Goal: Task Accomplishment & Management: Use online tool/utility

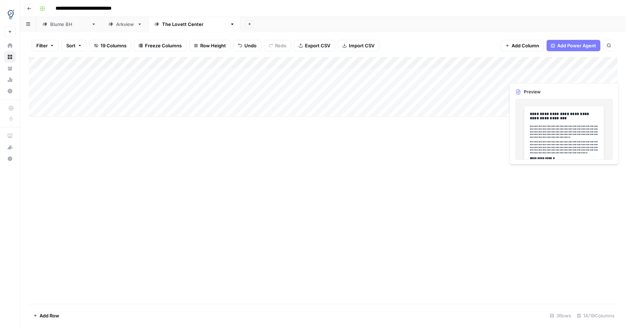
click at [594, 77] on div "Add Column" at bounding box center [323, 87] width 588 height 60
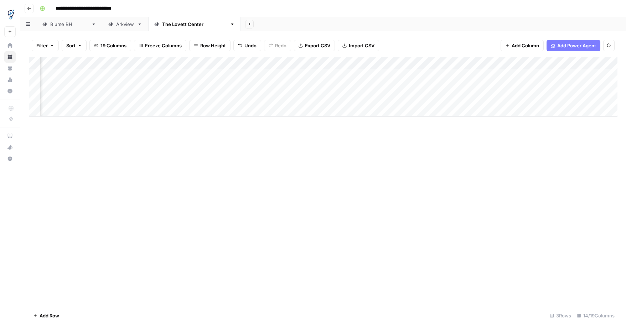
scroll to position [0, 361]
drag, startPoint x: 289, startPoint y: 61, endPoint x: 375, endPoint y: 64, distance: 86.2
click at [376, 63] on div "Add Column" at bounding box center [323, 87] width 588 height 60
click at [371, 75] on div "Add Column" at bounding box center [323, 87] width 588 height 60
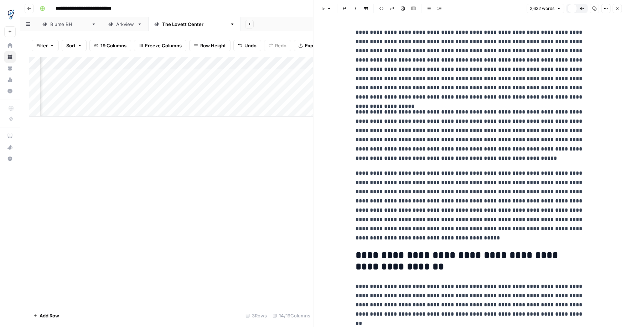
scroll to position [1853, 0]
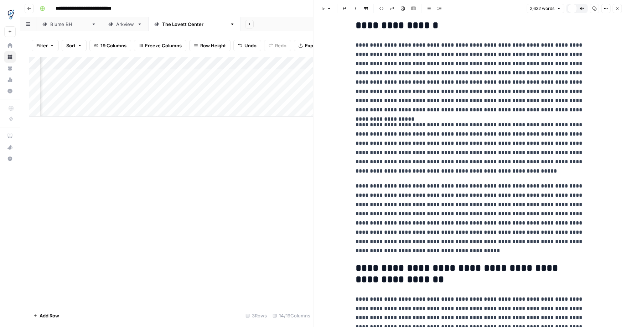
click at [618, 10] on icon "button" at bounding box center [617, 8] width 4 height 4
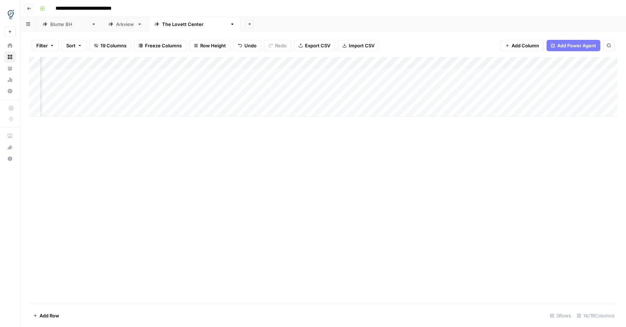
click at [431, 74] on div "Add Column" at bounding box center [323, 87] width 588 height 60
click at [372, 85] on div "Add Column" at bounding box center [323, 87] width 588 height 60
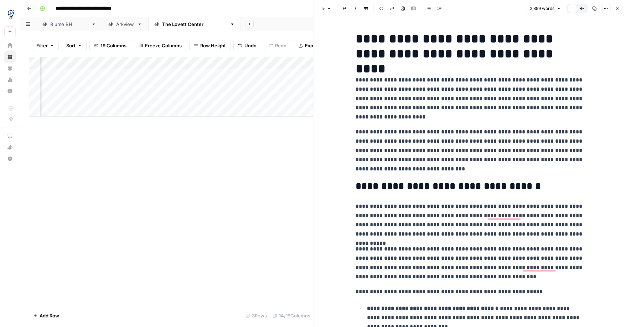
click at [534, 190] on h2 "**********" at bounding box center [469, 186] width 228 height 11
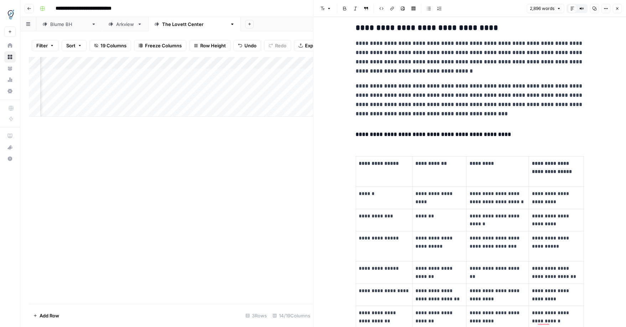
scroll to position [1102, 0]
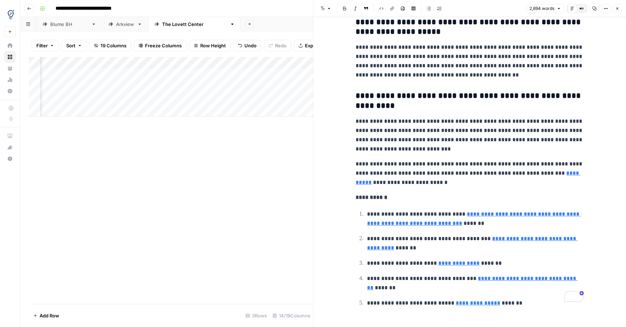
click at [617, 7] on icon "button" at bounding box center [617, 8] width 4 height 4
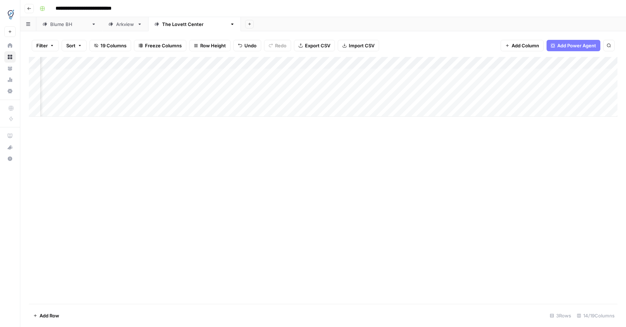
click at [432, 87] on div "Add Column" at bounding box center [323, 87] width 588 height 60
click at [366, 99] on div "Add Column" at bounding box center [323, 87] width 588 height 60
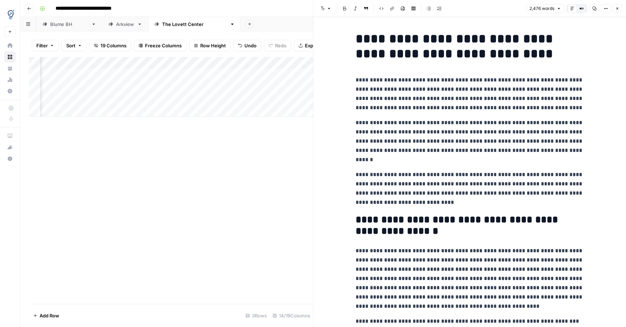
click at [438, 229] on h2 "**********" at bounding box center [469, 225] width 228 height 23
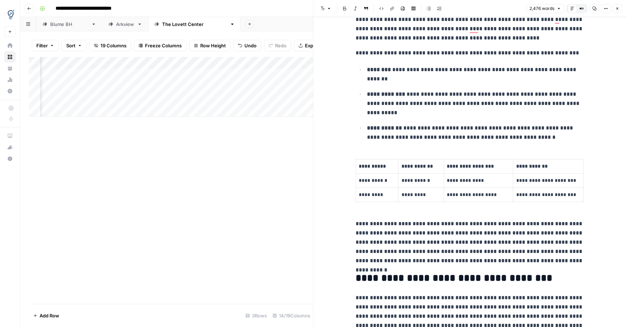
click at [556, 282] on h2 "**********" at bounding box center [469, 278] width 228 height 11
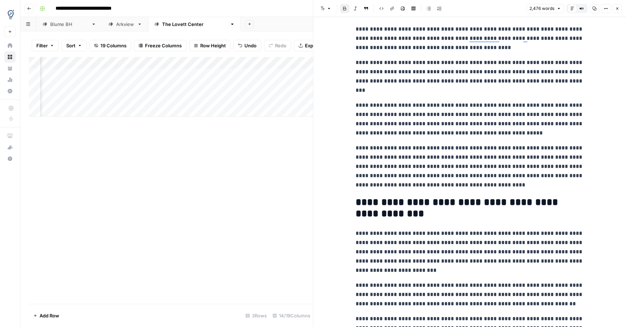
scroll to position [1583, 0]
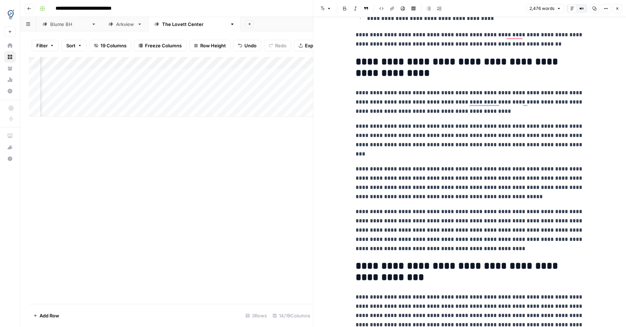
click at [395, 77] on h2 "**********" at bounding box center [469, 67] width 228 height 23
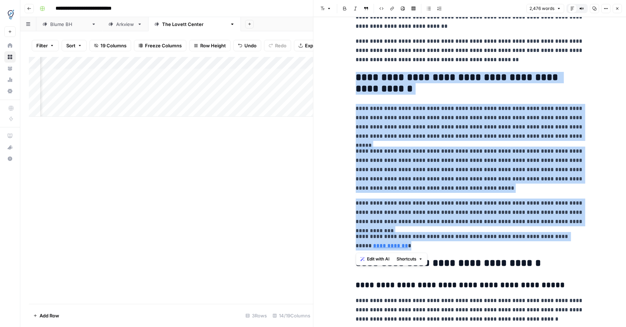
drag, startPoint x: 401, startPoint y: 247, endPoint x: 356, endPoint y: 80, distance: 173.1
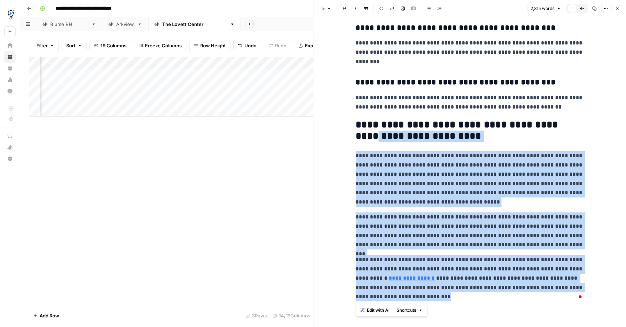
drag, startPoint x: 428, startPoint y: 300, endPoint x: 357, endPoint y: 132, distance: 182.5
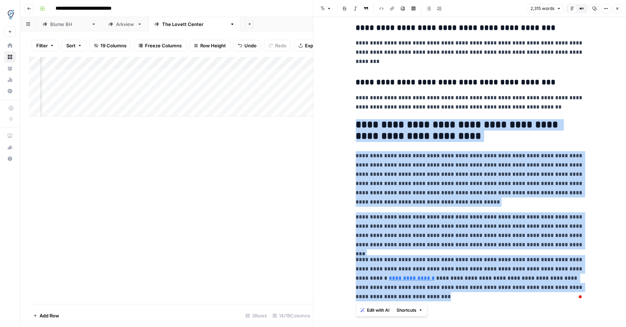
drag, startPoint x: 357, startPoint y: 127, endPoint x: 446, endPoint y: 306, distance: 200.3
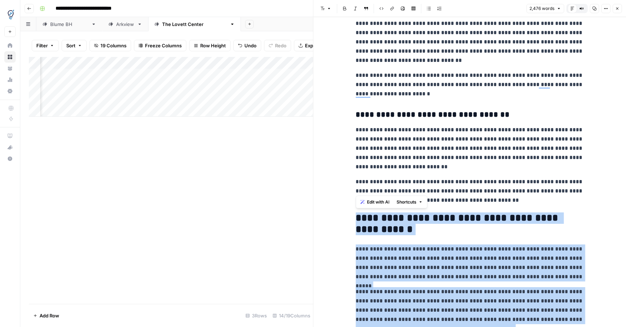
drag, startPoint x: 467, startPoint y: 251, endPoint x: 465, endPoint y: 267, distance: 16.4
click at [467, 251] on p "**********" at bounding box center [469, 263] width 228 height 37
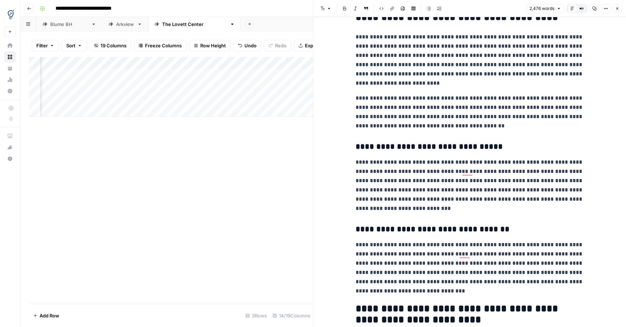
click at [616, 7] on icon "button" at bounding box center [617, 8] width 4 height 4
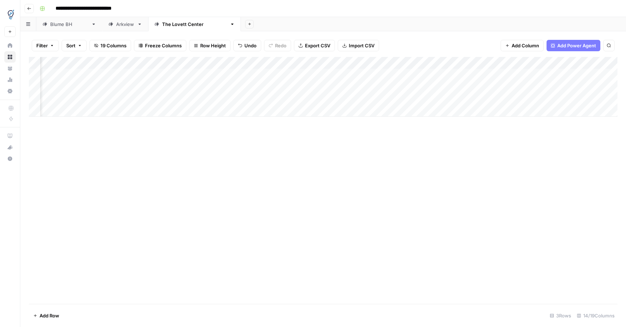
click at [433, 99] on div "Add Column" at bounding box center [323, 87] width 588 height 60
click at [509, 100] on div "Add Column" at bounding box center [323, 87] width 588 height 60
click at [313, 75] on div "Add Column" at bounding box center [323, 87] width 588 height 60
click at [315, 84] on div "Add Column" at bounding box center [323, 87] width 588 height 60
click at [523, 75] on div "Add Column" at bounding box center [323, 87] width 588 height 60
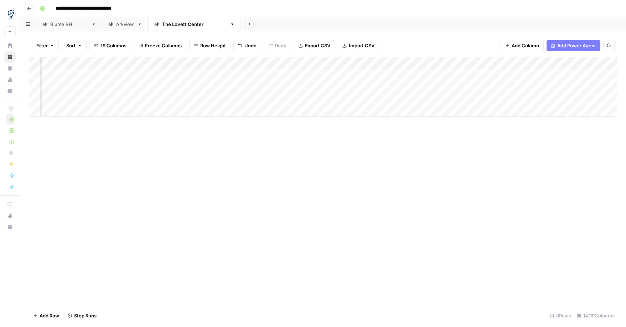
click at [522, 88] on div "Add Column" at bounding box center [323, 87] width 588 height 60
click at [324, 98] on div "Add Column" at bounding box center [323, 87] width 588 height 60
click at [609, 73] on div "Add Column" at bounding box center [323, 87] width 588 height 60
click at [580, 90] on div "Add Column" at bounding box center [323, 87] width 588 height 60
click at [611, 86] on div "Add Column" at bounding box center [323, 87] width 588 height 60
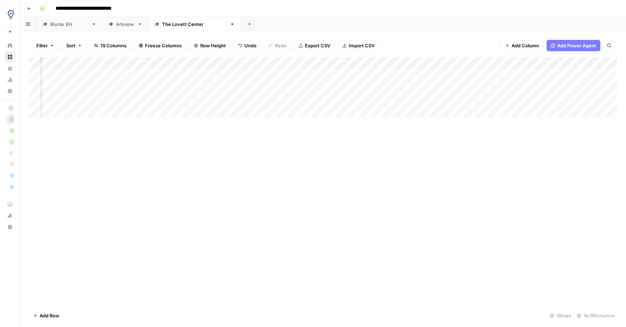
click at [518, 98] on div "Add Column" at bounding box center [323, 87] width 588 height 60
click at [606, 100] on div "Add Column" at bounding box center [323, 87] width 588 height 60
click at [608, 99] on div "Add Column" at bounding box center [323, 87] width 588 height 60
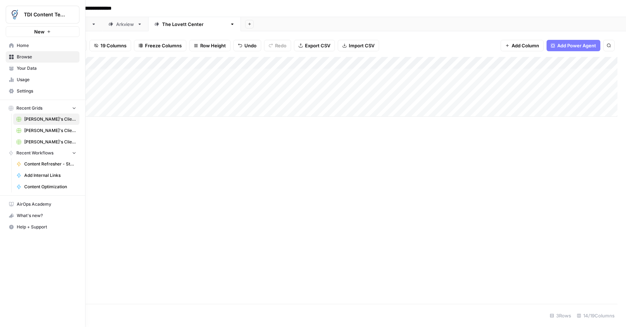
click at [35, 134] on link "[PERSON_NAME]'s Clients - Optimizing Content" at bounding box center [46, 130] width 66 height 11
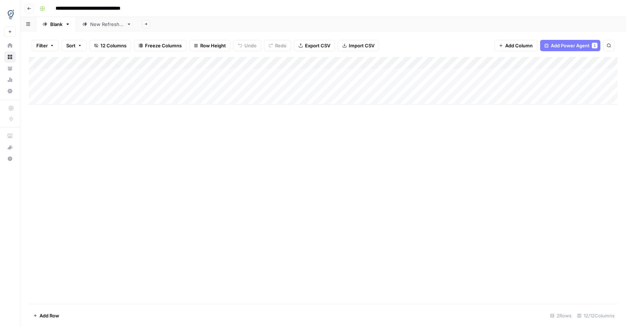
click at [114, 27] on link "New Refresher" at bounding box center [106, 24] width 61 height 14
click at [393, 83] on div "Add Column" at bounding box center [323, 81] width 588 height 48
click at [129, 27] on link "New Refresher" at bounding box center [106, 24] width 61 height 14
click at [130, 26] on icon "button" at bounding box center [128, 24] width 5 height 5
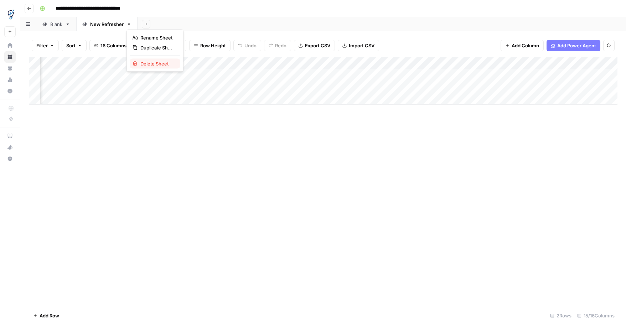
click at [144, 67] on button "Delete Sheet" at bounding box center [155, 64] width 51 height 10
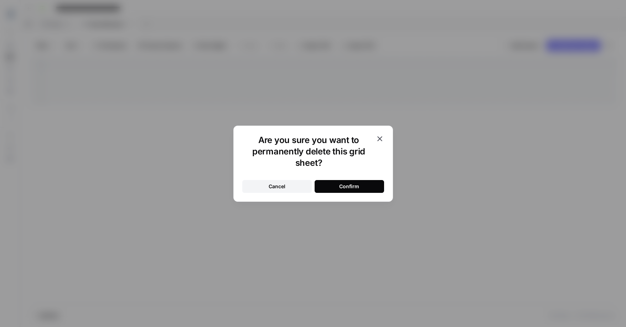
click at [339, 181] on button "Confirm" at bounding box center [348, 186] width 69 height 13
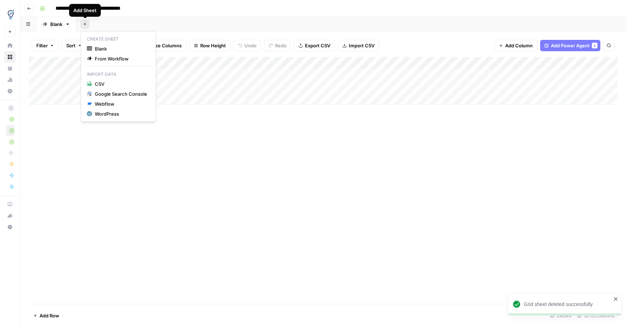
click at [87, 27] on button "Add Sheet" at bounding box center [84, 24] width 9 height 9
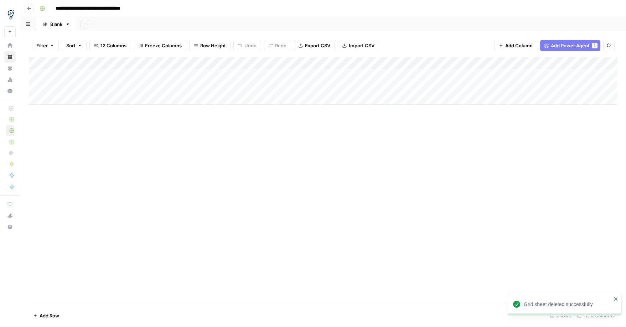
drag, startPoint x: 87, startPoint y: 26, endPoint x: 77, endPoint y: 26, distance: 9.6
click at [87, 26] on button "Add Sheet" at bounding box center [84, 24] width 9 height 9
click at [68, 27] on link "Blank" at bounding box center [56, 24] width 40 height 14
click at [69, 25] on icon "button" at bounding box center [67, 24] width 5 height 5
click at [78, 46] on div "Duplicate Sheet" at bounding box center [94, 47] width 45 height 7
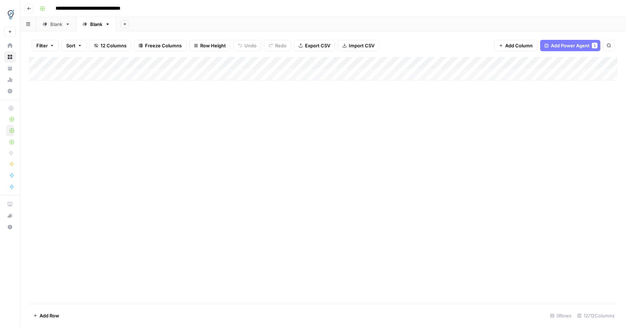
drag, startPoint x: 105, startPoint y: 22, endPoint x: 108, endPoint y: 25, distance: 4.6
click at [105, 22] on link "Blank" at bounding box center [96, 24] width 40 height 14
click at [108, 26] on icon "button" at bounding box center [107, 24] width 5 height 5
click at [117, 37] on div "Rename Sheet" at bounding box center [134, 37] width 45 height 7
type input "*"
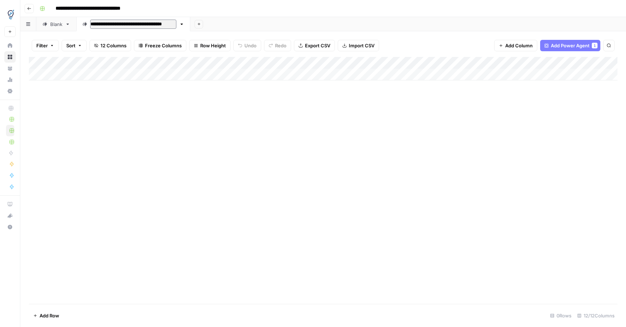
type input "**********"
drag, startPoint x: 414, startPoint y: 90, endPoint x: 404, endPoint y: 66, distance: 26.6
click at [414, 90] on div "Add Column" at bounding box center [323, 180] width 588 height 247
click at [491, 62] on div "Add Column" at bounding box center [323, 68] width 588 height 23
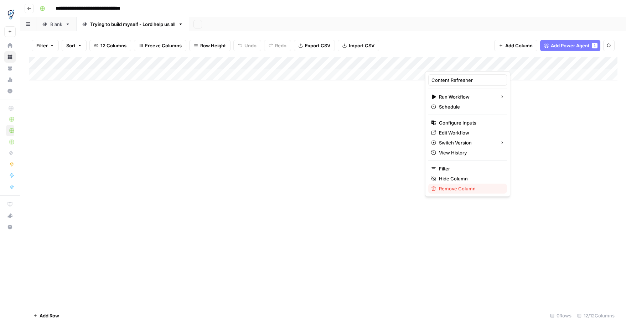
click at [455, 189] on span "Remove Column" at bounding box center [470, 188] width 62 height 7
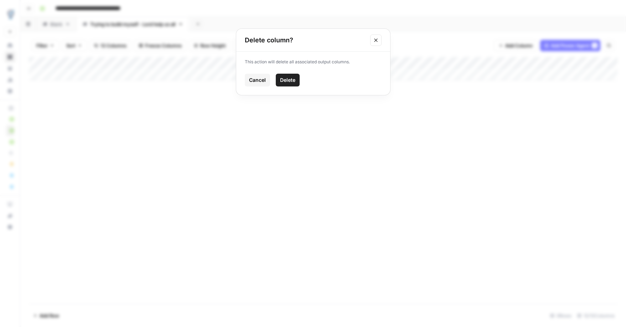
click at [292, 82] on span "Delete" at bounding box center [287, 80] width 15 height 7
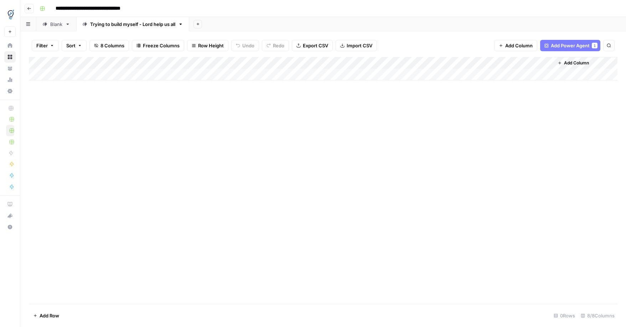
click at [474, 63] on div "Add Column" at bounding box center [323, 68] width 588 height 23
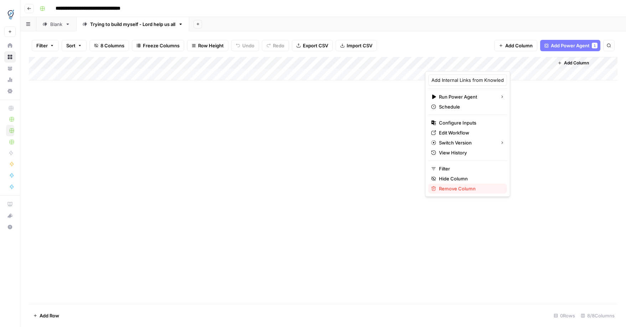
click at [455, 191] on span "Remove Column" at bounding box center [470, 188] width 62 height 7
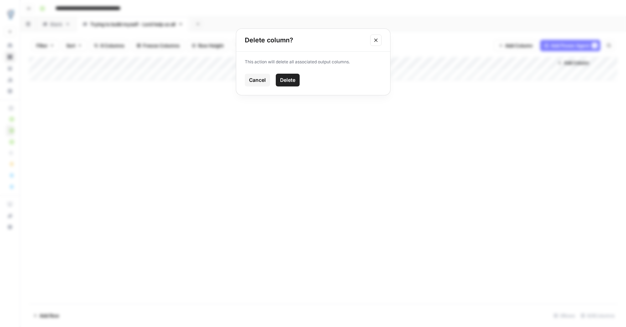
click at [290, 86] on button "Delete" at bounding box center [288, 80] width 24 height 13
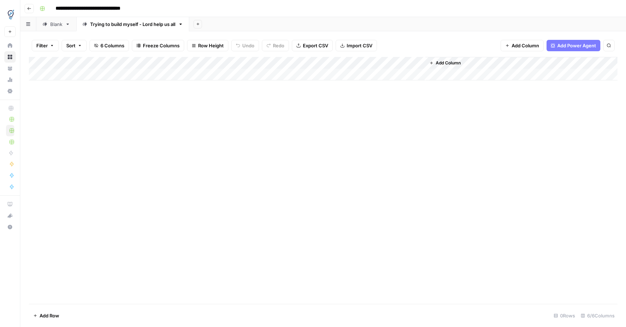
click at [420, 64] on div "Add Column" at bounding box center [323, 68] width 588 height 23
drag, startPoint x: 464, startPoint y: 84, endPoint x: 455, endPoint y: 83, distance: 9.3
click at [464, 84] on div "Add Column" at bounding box center [323, 180] width 588 height 247
click at [459, 65] on span "Add Column" at bounding box center [447, 63] width 25 height 6
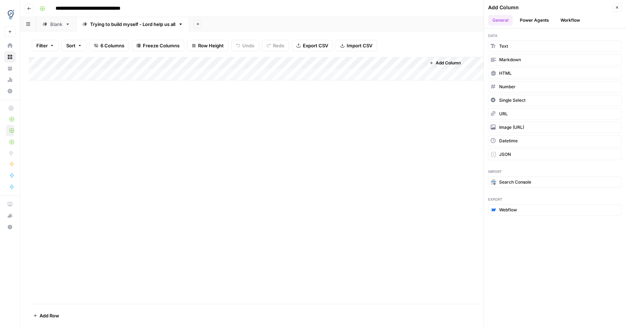
click at [566, 21] on button "Workflow" at bounding box center [570, 20] width 28 height 11
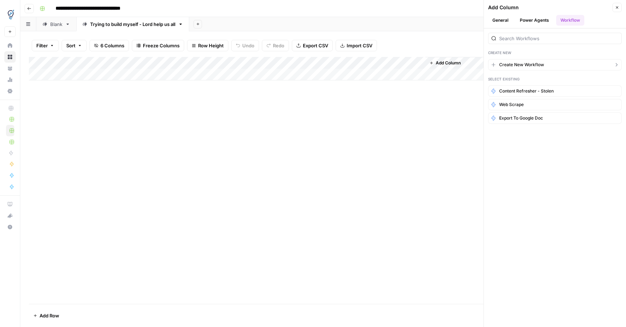
click at [532, 64] on span "Create New Workflow" at bounding box center [521, 65] width 45 height 6
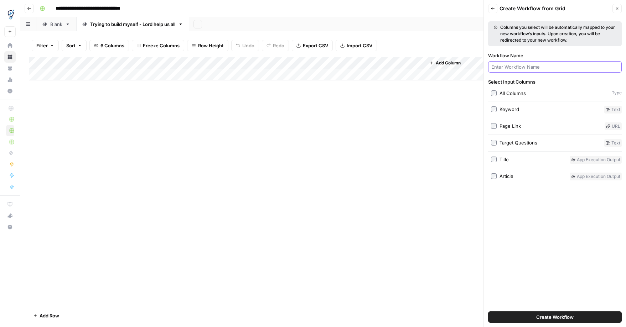
click at [528, 68] on input "Workflow Name" at bounding box center [554, 66] width 127 height 7
type input "H"
drag, startPoint x: 224, startPoint y: 73, endPoint x: 217, endPoint y: 66, distance: 10.3
click at [222, 73] on div "Add Column" at bounding box center [323, 68] width 588 height 23
type input "Content Refresher - MLP"
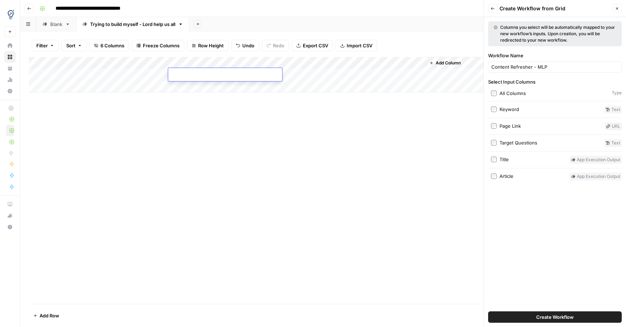
click at [225, 64] on div "Add Column" at bounding box center [323, 75] width 588 height 36
drag, startPoint x: 274, startPoint y: 154, endPoint x: 298, endPoint y: 145, distance: 24.9
click at [274, 154] on div "Add Column" at bounding box center [323, 180] width 588 height 247
click at [497, 109] on label "Keyword" at bounding box center [546, 110] width 110 height 8
drag, startPoint x: 569, startPoint y: 317, endPoint x: 564, endPoint y: 316, distance: 5.2
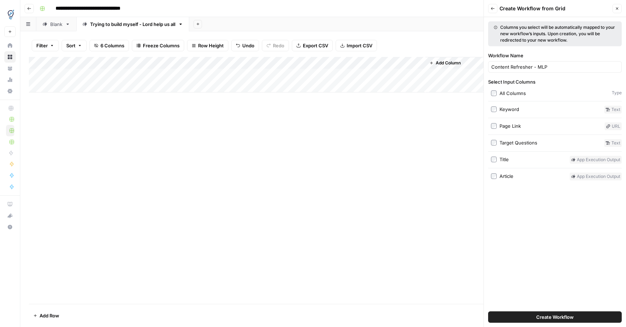
click at [568, 317] on span "Create Workflow" at bounding box center [554, 317] width 37 height 7
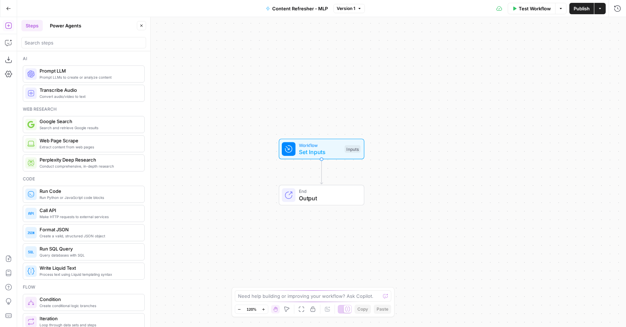
click at [316, 300] on div "Need help building or improving your workflow? Ask Copilot." at bounding box center [313, 296] width 157 height 11
drag, startPoint x: 264, startPoint y: 299, endPoint x: 273, endPoint y: 299, distance: 9.6
click at [264, 299] on textarea "Hi! I need to build a workflow that takes the current content from a webscrape …" at bounding box center [305, 293] width 137 height 14
click at [294, 295] on textarea "Hi! I need to build a workflow that takes the current content from a web scrape…" at bounding box center [305, 293] width 137 height 14
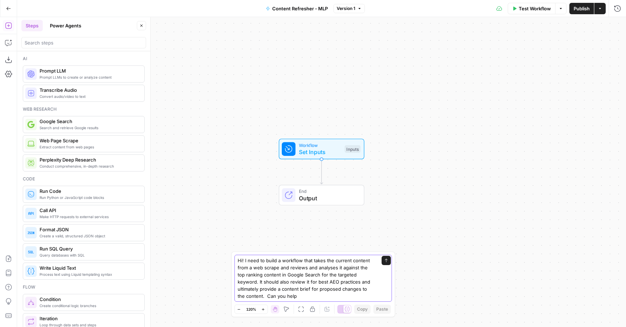
type textarea "Hi! I need to build a workflow that takes the current content from a web scrape…"
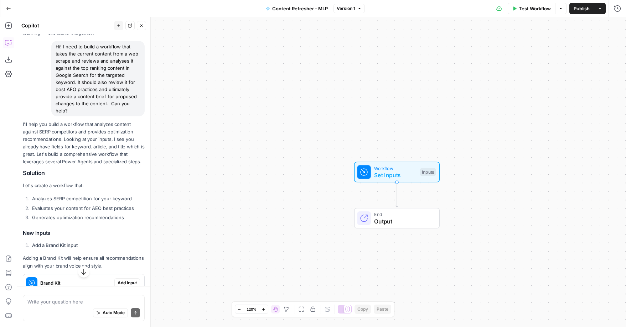
scroll to position [55, 0]
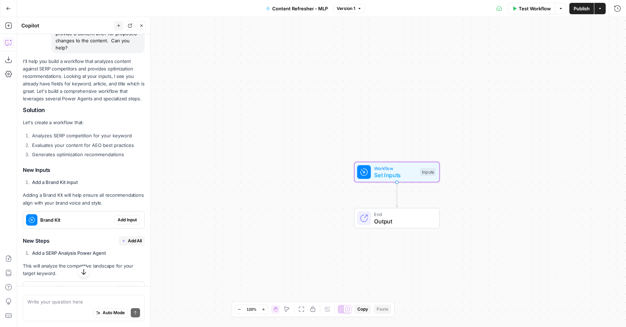
click at [125, 220] on span "Add Input" at bounding box center [126, 220] width 19 height 6
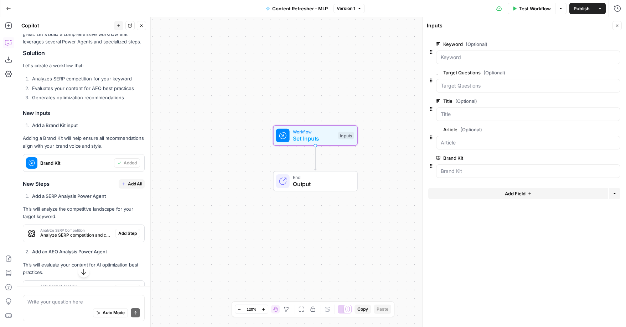
scroll to position [181, 0]
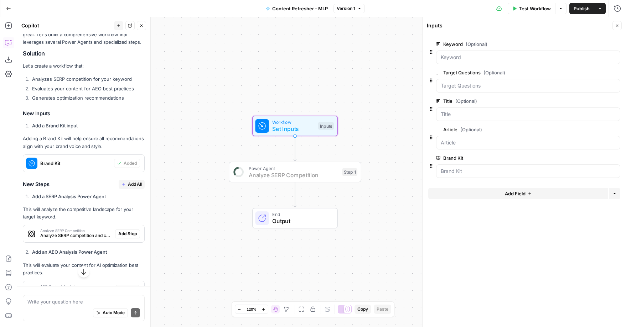
click at [124, 233] on span "Add Step" at bounding box center [127, 234] width 19 height 6
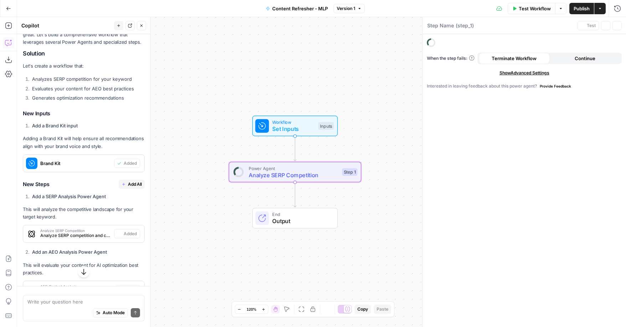
type textarea "Analyze SERP Competition"
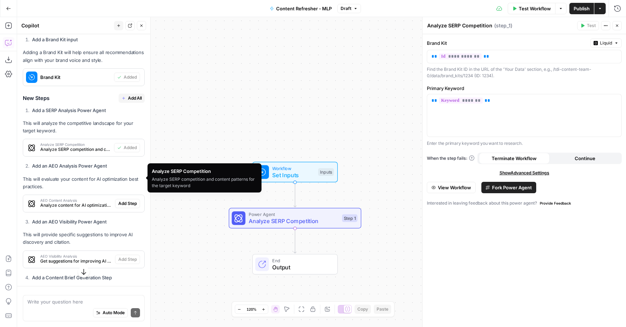
scroll to position [274, 0]
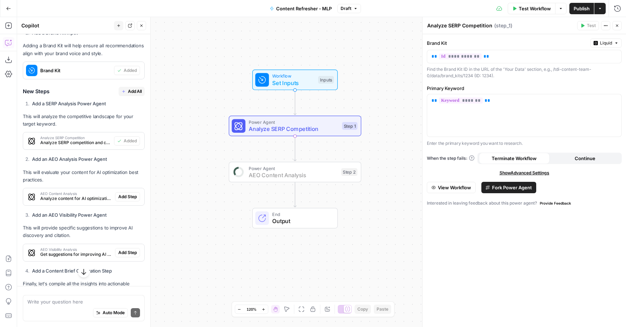
click at [127, 197] on span "Add Step" at bounding box center [127, 197] width 19 height 6
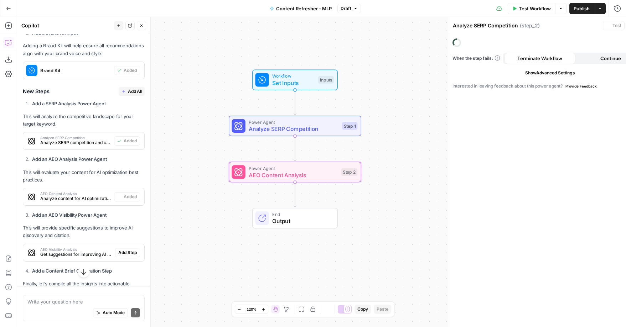
type textarea "AEO Content Analysis"
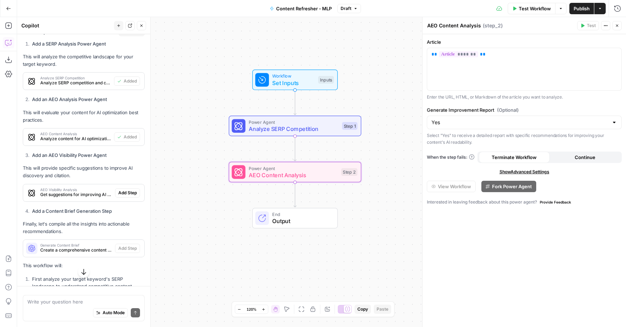
scroll to position [334, 0]
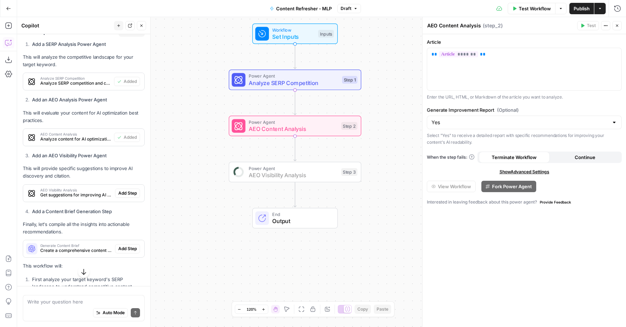
click at [130, 194] on span "Add Step" at bounding box center [127, 193] width 19 height 6
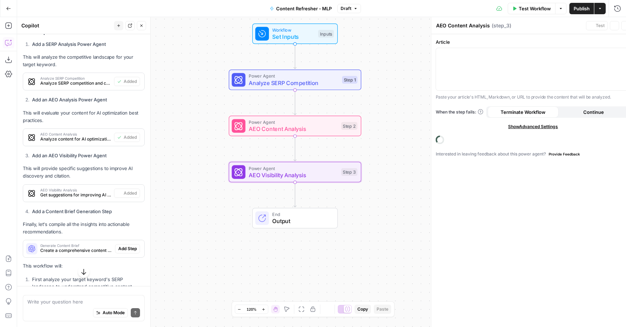
type textarea "AEO Visibility Analysis"
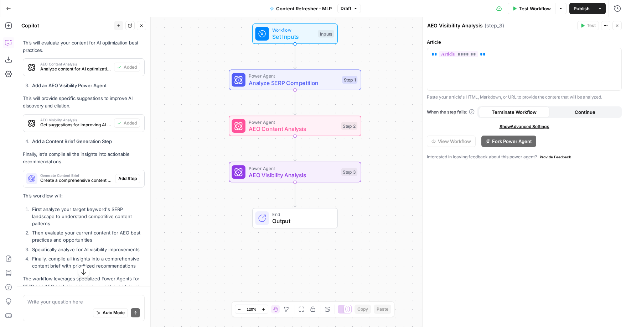
scroll to position [404, 0]
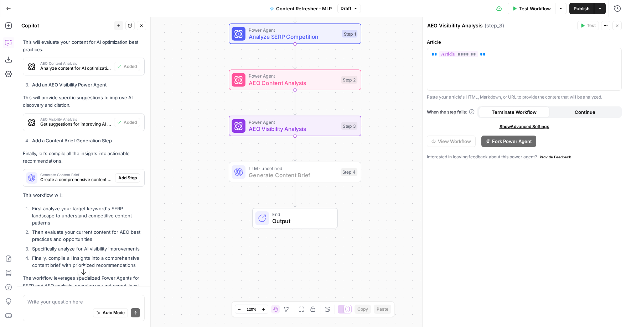
click at [131, 179] on span "Add Step" at bounding box center [127, 178] width 19 height 6
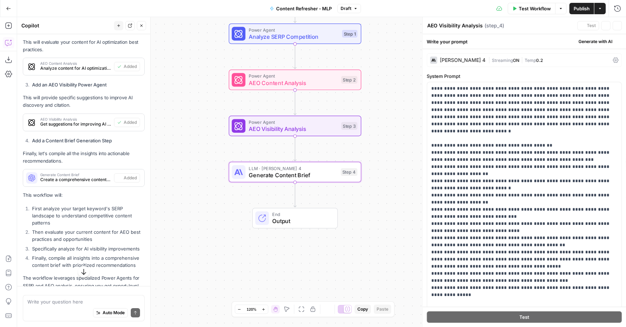
type textarea "Generate Content Brief"
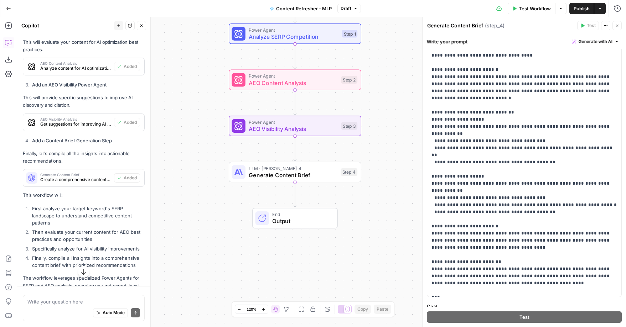
scroll to position [80, 0]
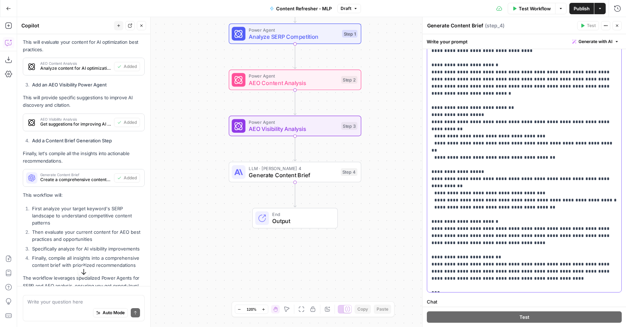
click at [521, 240] on p "**********" at bounding box center [523, 50] width 185 height 477
click at [521, 237] on p "**********" at bounding box center [523, 50] width 185 height 477
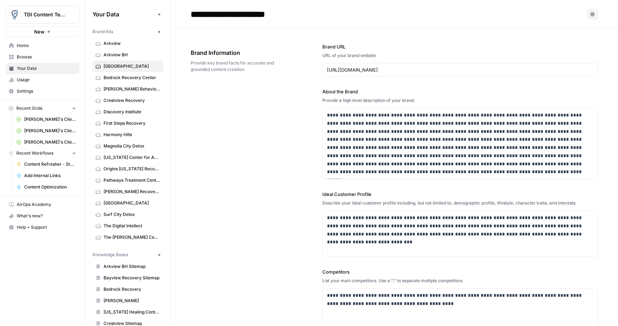
scroll to position [76, 0]
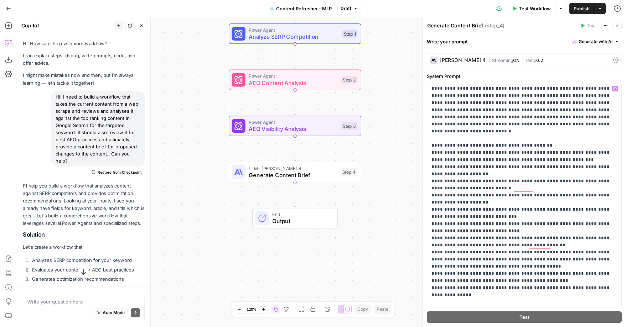
scroll to position [193, 0]
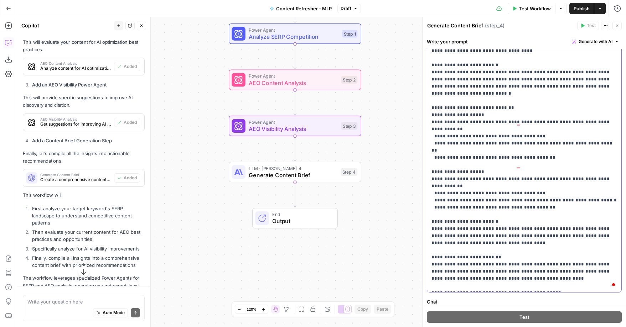
click at [498, 258] on p "**********" at bounding box center [523, 61] width 185 height 498
click at [544, 258] on p "**********" at bounding box center [523, 61] width 185 height 498
drag, startPoint x: 506, startPoint y: 274, endPoint x: 542, endPoint y: 266, distance: 36.5
click at [541, 266] on p "**********" at bounding box center [523, 68] width 185 height 513
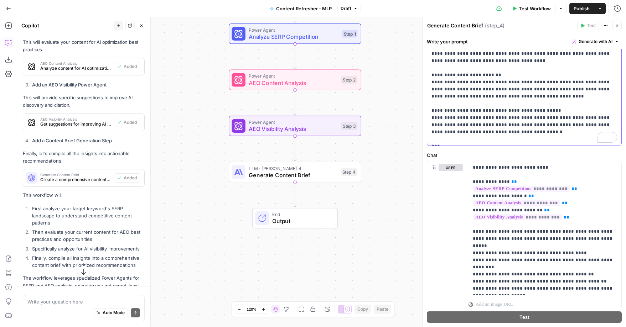
scroll to position [0, 0]
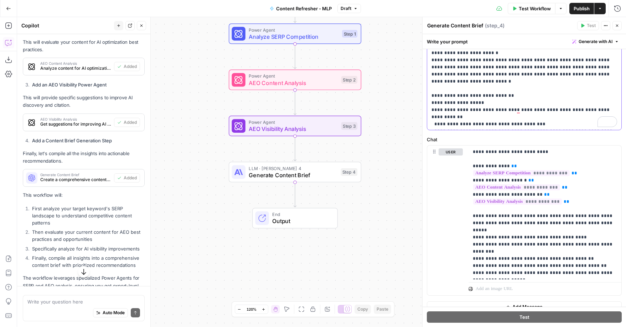
drag, startPoint x: 441, startPoint y: 126, endPoint x: 461, endPoint y: 134, distance: 20.8
click at [441, 126] on p "**********" at bounding box center [523, 56] width 185 height 513
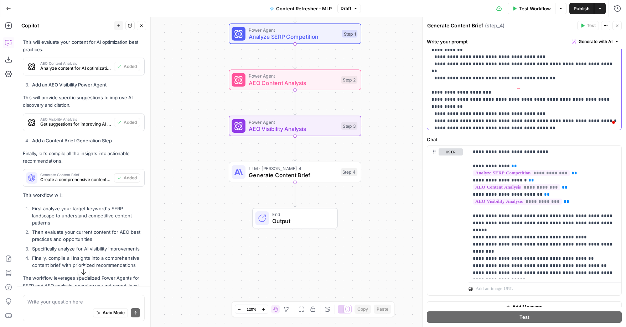
drag, startPoint x: 441, startPoint y: 100, endPoint x: 456, endPoint y: 121, distance: 25.1
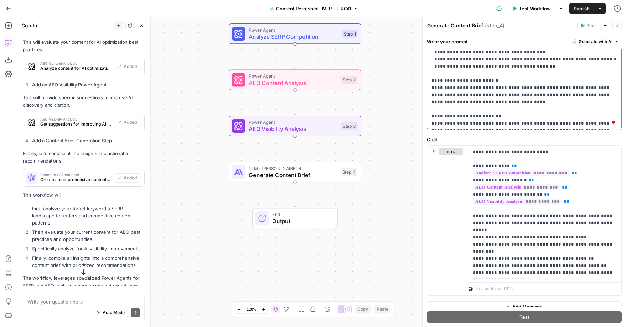
drag, startPoint x: 440, startPoint y: 111, endPoint x: 458, endPoint y: 126, distance: 23.7
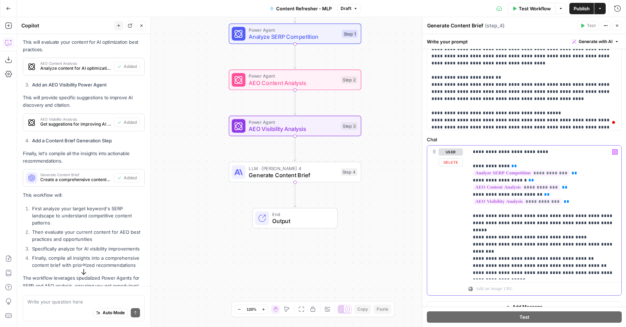
click at [509, 262] on p "**********" at bounding box center [544, 212] width 144 height 128
drag, startPoint x: 541, startPoint y: 85, endPoint x: 556, endPoint y: 102, distance: 21.9
click at [517, 268] on p "**********" at bounding box center [544, 215] width 144 height 135
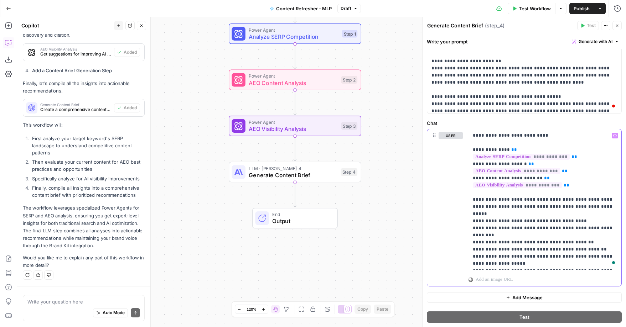
scroll to position [475, 0]
drag, startPoint x: 26, startPoint y: 307, endPoint x: 30, endPoint y: 306, distance: 3.7
click at [26, 307] on div "Write your question here Auto Mode Send" at bounding box center [84, 308] width 122 height 26
type textarea "T"
type textarea "I"
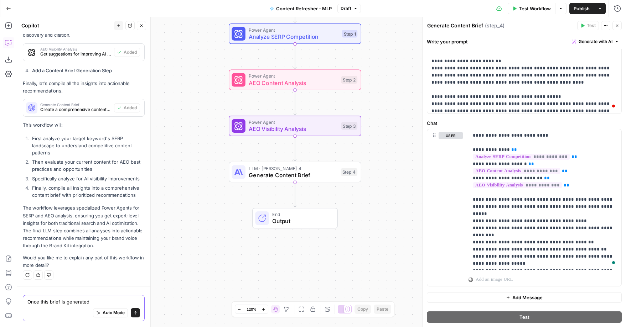
drag, startPoint x: 95, startPoint y: 305, endPoint x: 21, endPoint y: 304, distance: 73.7
click at [21, 304] on div "Once this brief is generated Once this brief is generated Auto Mode Send" at bounding box center [83, 306] width 133 height 41
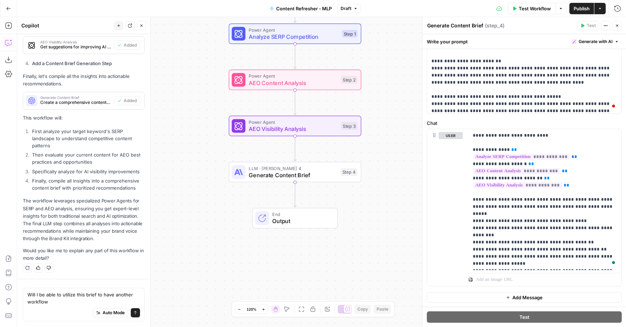
drag, startPoint x: 57, startPoint y: 305, endPoint x: 15, endPoint y: 295, distance: 42.9
click at [15, 295] on body "TDI Content Team New Home Browse Your Data Usage Settings Recent Grids Steph's …" at bounding box center [313, 163] width 626 height 327
click at [37, 298] on textarea "Will I be able to utilize this brief to have another workflow" at bounding box center [83, 298] width 113 height 14
drag, startPoint x: 45, startPoint y: 302, endPoint x: 24, endPoint y: 296, distance: 22.2
click at [24, 296] on div "Will I be able to utilize this brief to have another workflow Will I be able to…" at bounding box center [84, 304] width 122 height 33
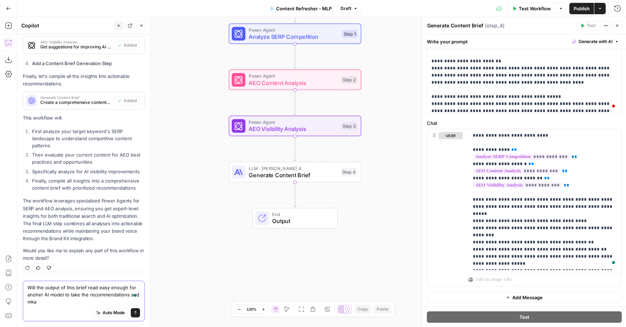
scroll to position [489, 0]
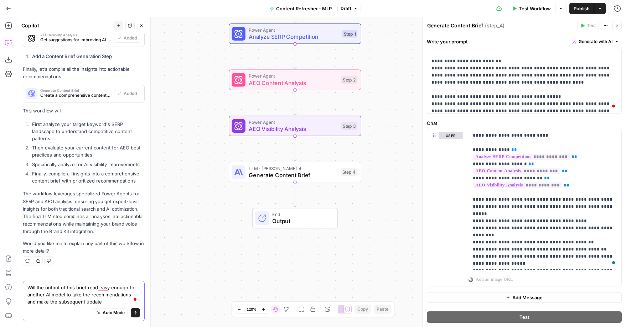
click at [95, 302] on textarea "Will the output of this brief read easy enough for another AI model to take the…" at bounding box center [83, 294] width 113 height 21
type textarea "Will the output of this brief read easy enough for another AI model to take the…"
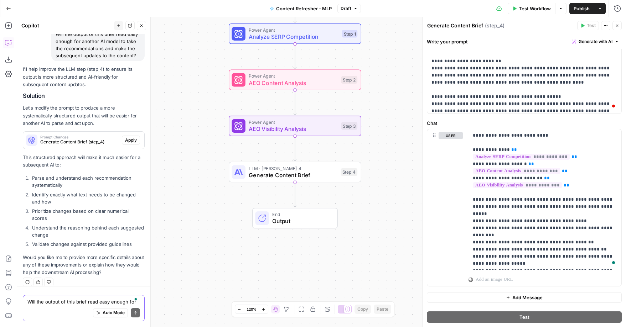
scroll to position [194, 0]
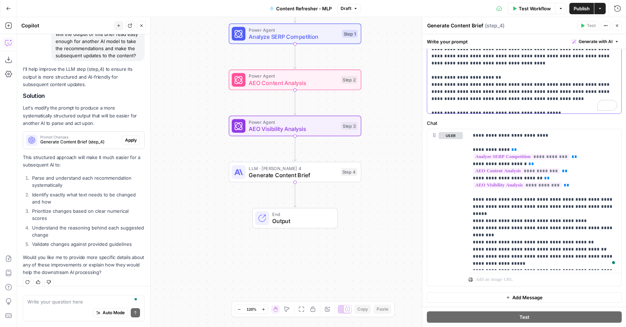
drag, startPoint x: 593, startPoint y: 93, endPoint x: 429, endPoint y: 71, distance: 165.6
copy p "**********"
click at [133, 141] on span "Apply" at bounding box center [131, 140] width 12 height 6
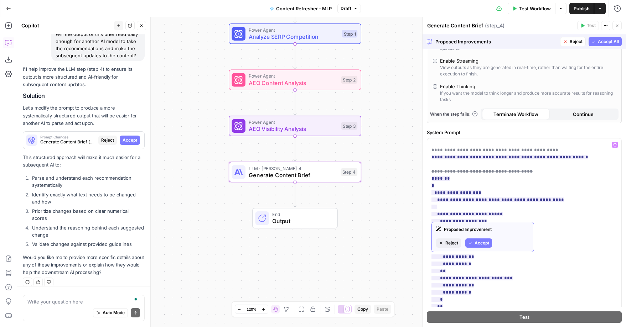
scroll to position [337, 0]
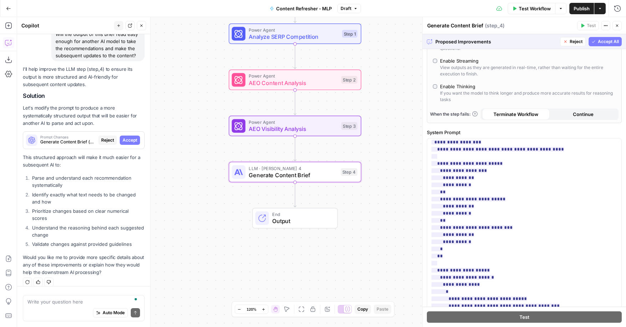
click at [607, 43] on span "Accept All" at bounding box center [607, 41] width 21 height 6
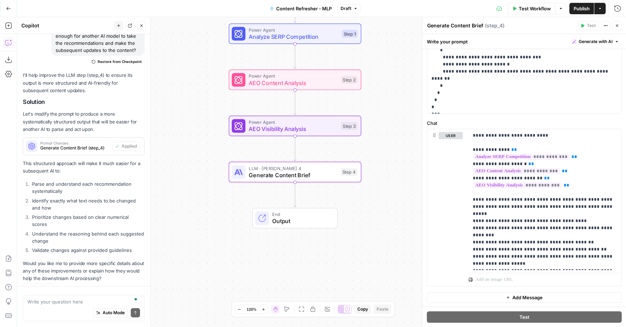
scroll to position [731, 0]
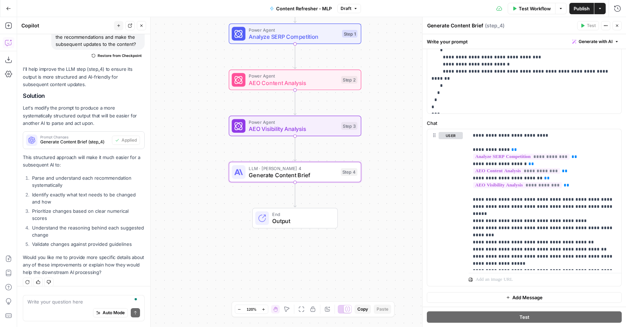
click at [539, 11] on span "Test Workflow" at bounding box center [534, 8] width 32 height 7
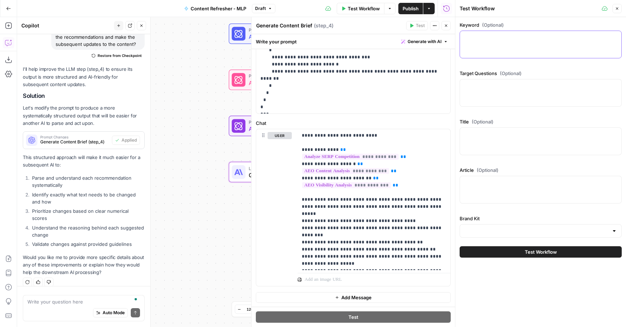
click at [502, 36] on textarea "Keyword (Optional)" at bounding box center [540, 37] width 153 height 7
click at [481, 56] on div at bounding box center [540, 45] width 162 height 28
paste textarea "stimulant addiction treatment"
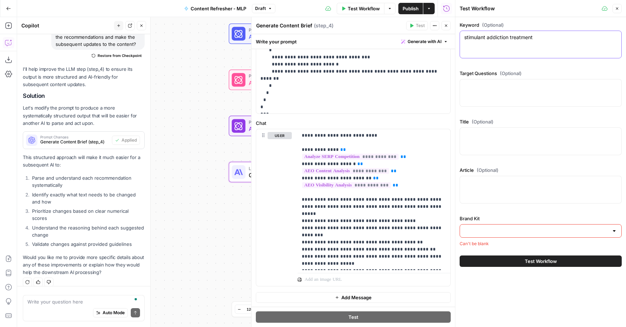
type textarea "stimulant addiction treatment"
click at [504, 91] on div at bounding box center [540, 93] width 162 height 28
click at [496, 132] on textarea "Title (Optional)" at bounding box center [540, 134] width 153 height 7
click at [479, 85] on textarea "Target Questions (Optional)" at bounding box center [540, 85] width 153 height 7
paste textarea "Stimulant Addiction Treatment in Fond du Lac, Wisconsin"
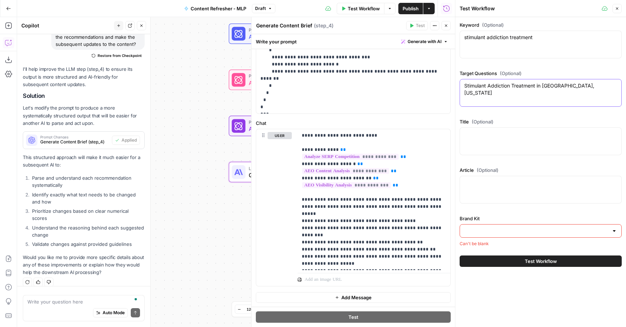
type textarea "Stimulant Addiction Treatment in Fond du Lac, Wisconsin"
click at [497, 140] on div at bounding box center [540, 141] width 162 height 28
paste textarea "Stimulant Addiction Treatment in Fond du Lac, Wisconsin"
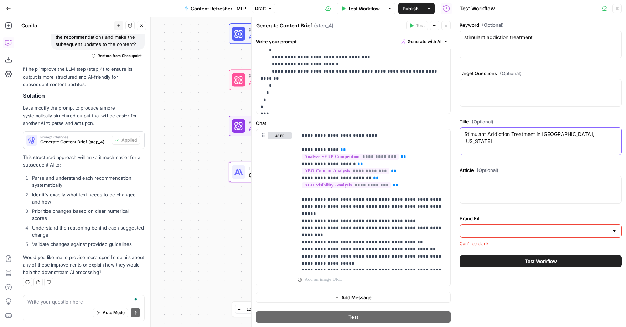
type textarea "Stimulant Addiction Treatment in Fond du Lac, Wisconsin"
drag, startPoint x: 491, startPoint y: 185, endPoint x: 594, endPoint y: 177, distance: 103.6
click at [492, 185] on textarea "Article (Optional)" at bounding box center [540, 182] width 153 height 7
click at [480, 187] on div at bounding box center [540, 190] width 162 height 28
paste textarea "Stimulant Addiction Treatment in Fond du Lac, Wisconsin Stimulant addiction is …"
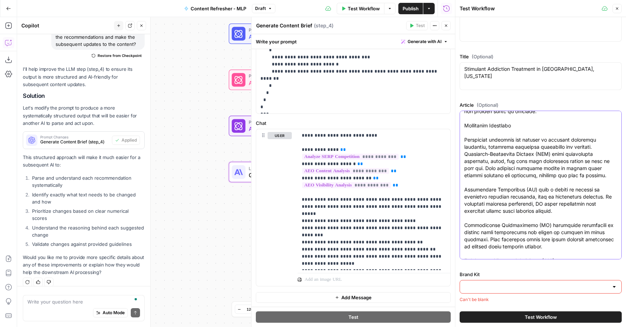
scroll to position [900, 0]
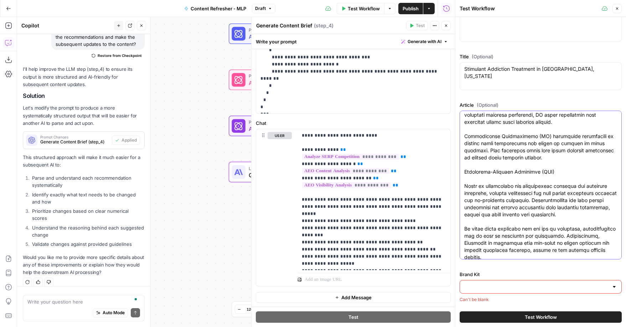
type textarea "Stimulant Addiction Treatment in Fond du Lac, Wisconsin Stimulant addiction is …"
click at [486, 288] on input "Brand Kit" at bounding box center [536, 286] width 144 height 7
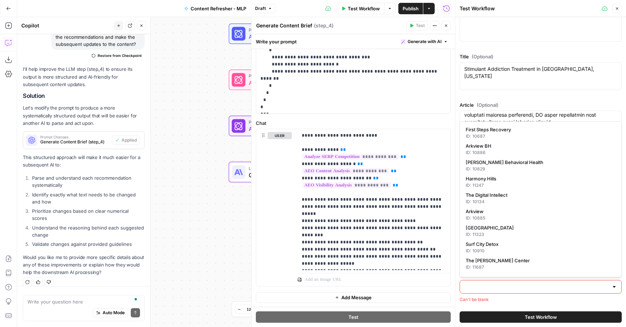
scroll to position [0, 0]
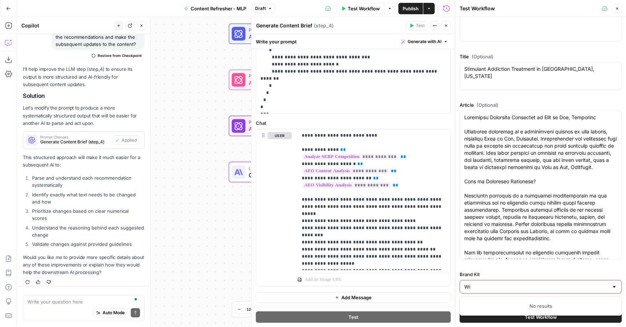
type input "W"
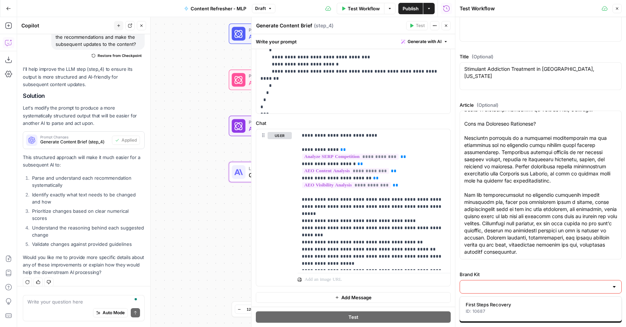
scroll to position [82, 0]
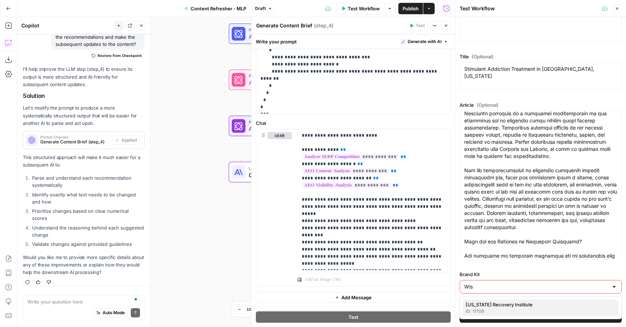
drag, startPoint x: 503, startPoint y: 303, endPoint x: 520, endPoint y: 272, distance: 35.7
click at [503, 303] on span "Wisconsin Recovery Institute" at bounding box center [538, 304] width 147 height 7
type input "Wisconsin Recovery Institute"
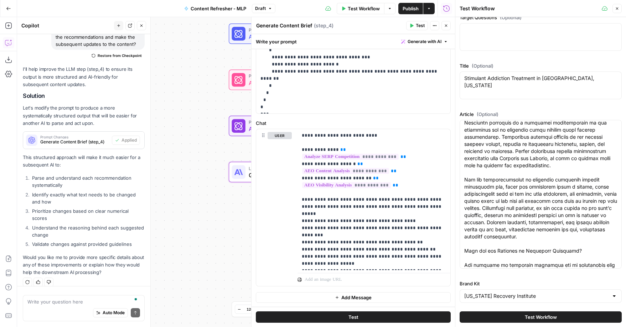
click at [529, 321] on button "Test Workflow" at bounding box center [540, 317] width 162 height 11
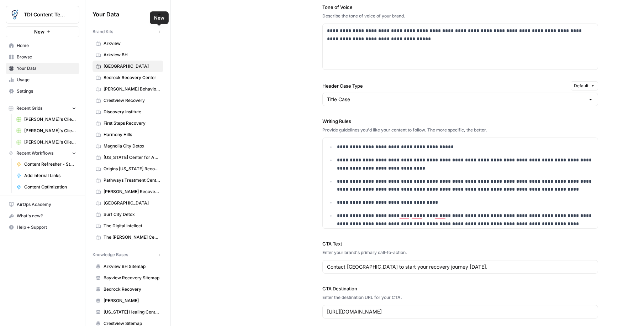
click at [162, 34] on button "New" at bounding box center [159, 31] width 9 height 9
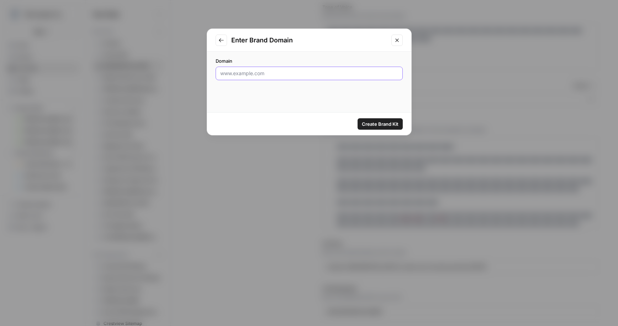
click at [301, 72] on input "Domain" at bounding box center [309, 73] width 178 height 7
paste input "https://wisconsinrecoveryinstitute.com/"
type input "https://wisconsinrecoveryinstitute.com/"
click at [377, 126] on span "Create Brand Kit" at bounding box center [380, 123] width 37 height 7
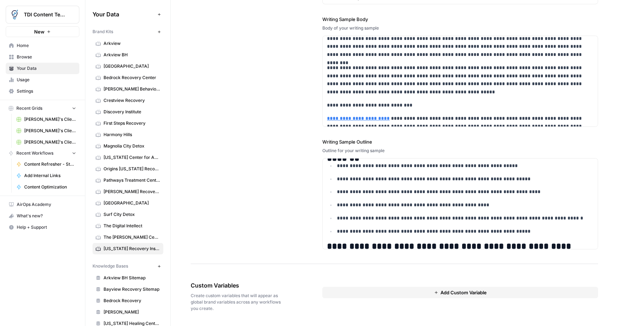
scroll to position [1019, 0]
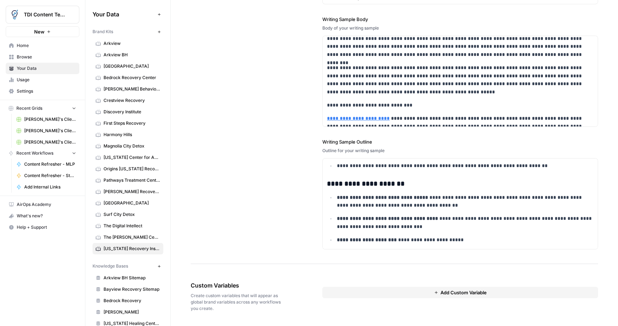
click at [157, 266] on icon "button" at bounding box center [159, 266] width 4 height 4
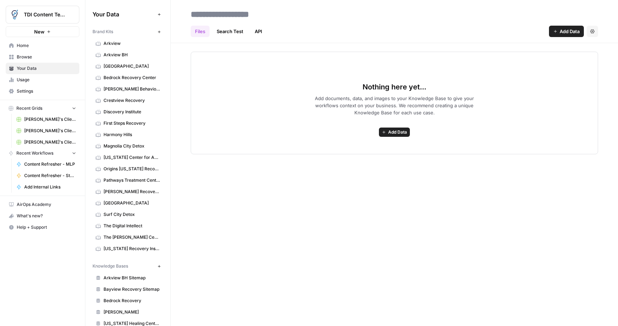
click at [229, 16] on input at bounding box center [245, 14] width 114 height 14
type input "**********"
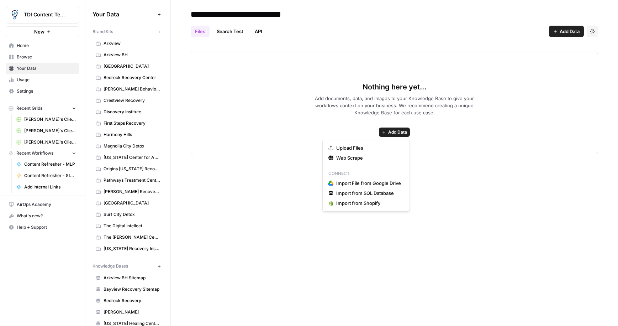
click at [397, 130] on span "Add Data" at bounding box center [397, 132] width 19 height 6
click at [373, 154] on span "Web Scrape" at bounding box center [368, 157] width 65 height 7
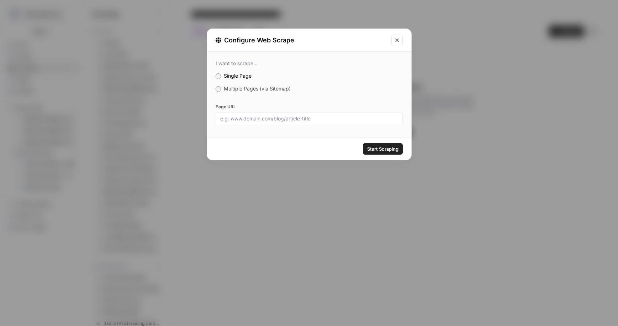
drag, startPoint x: 215, startPoint y: 89, endPoint x: 242, endPoint y: 103, distance: 31.2
click at [215, 89] on div "I want to scrape... Single Page Multiple Pages (via Sitemap) Page URL" at bounding box center [309, 93] width 204 height 82
click at [234, 93] on div "I want to scrape... Single Page Multiple Pages (via Sitemap) Page URL" at bounding box center [309, 93] width 204 height 82
click at [234, 88] on span "Multiple Pages (via Sitemap)" at bounding box center [257, 88] width 67 height 6
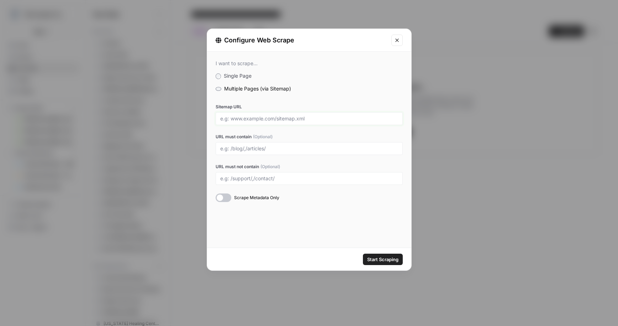
click at [241, 119] on input "Sitemap URL" at bounding box center [309, 118] width 178 height 6
paste input "https://wisconsinrecoveryinstitute.com/sitemap_index.xml"
type input "https://wisconsinrecoveryinstitute.com/sitemap_index.xml"
click at [383, 256] on span "Start Scraping" at bounding box center [382, 259] width 31 height 7
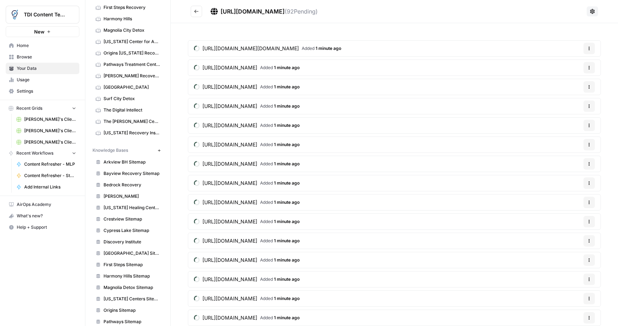
scroll to position [183, 0]
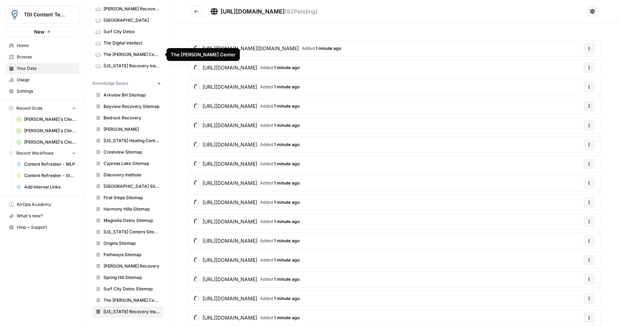
click at [129, 60] on link "Wisconsin Recovery Institute" at bounding box center [128, 65] width 71 height 11
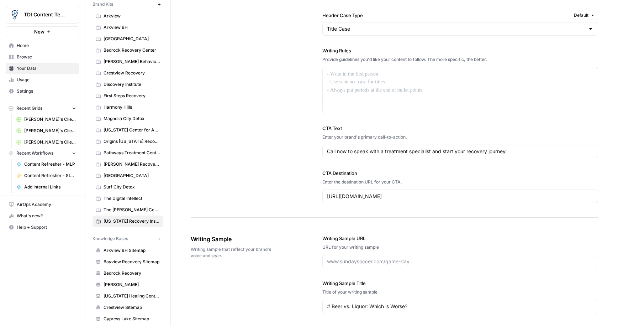
scroll to position [25, 0]
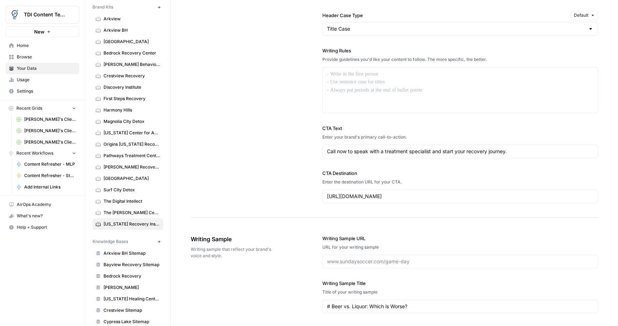
click at [124, 212] on span "The Lovett Center" at bounding box center [132, 212] width 57 height 6
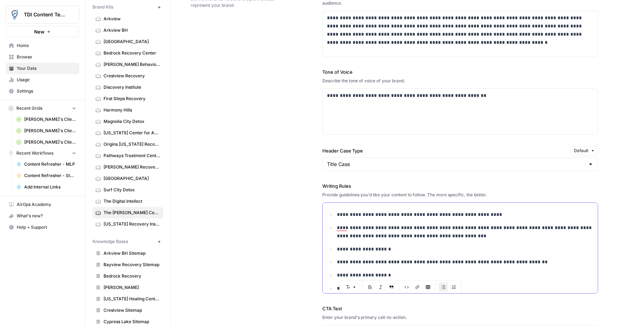
scroll to position [447, 0]
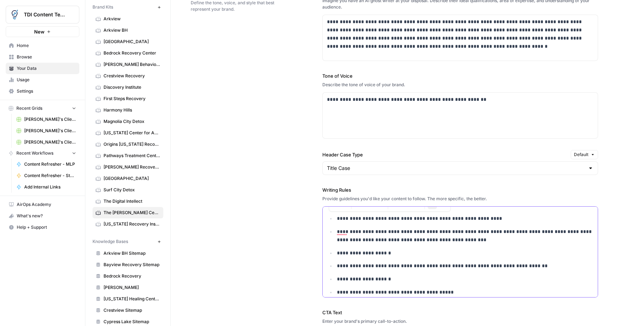
drag, startPoint x: 362, startPoint y: 211, endPoint x: 325, endPoint y: 216, distance: 37.4
click at [326, 217] on div "**********" at bounding box center [460, 298] width 275 height 184
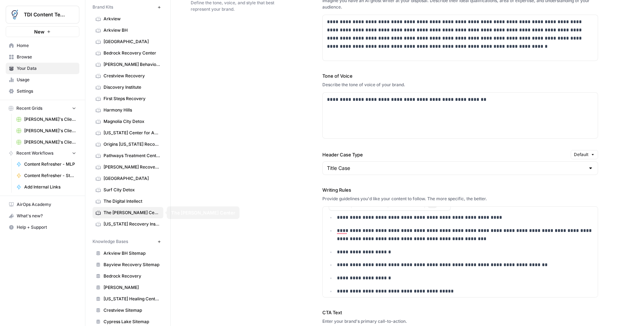
click at [123, 225] on span "Wisconsin Recovery Institute" at bounding box center [132, 224] width 57 height 6
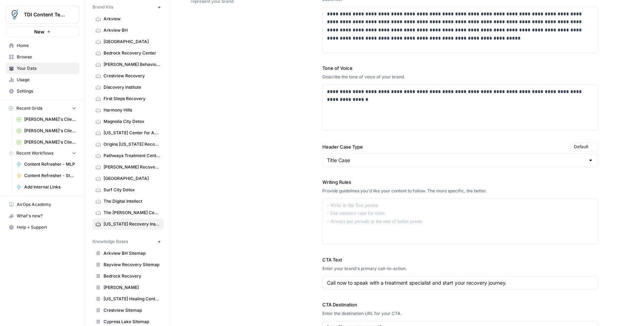
click at [127, 224] on span "Wisconsin Recovery Institute" at bounding box center [132, 224] width 57 height 6
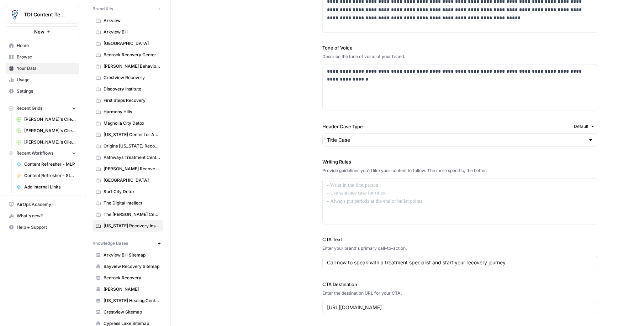
scroll to position [511, 0]
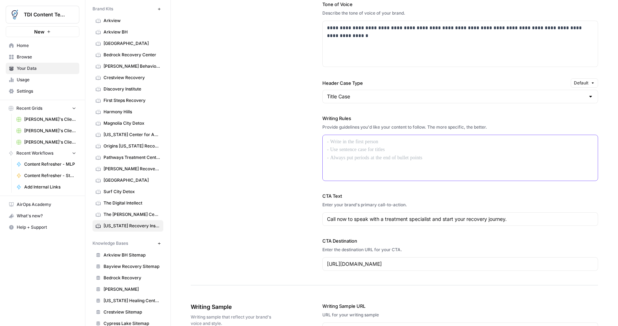
click at [346, 145] on p at bounding box center [460, 142] width 267 height 8
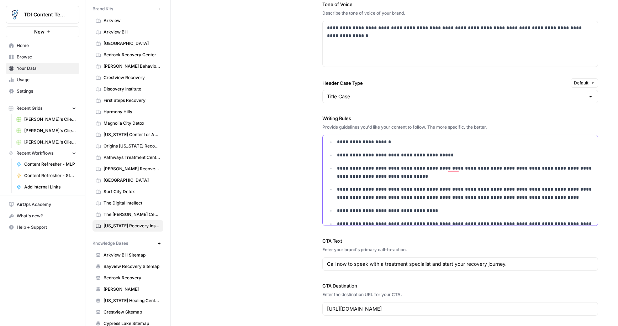
scroll to position [64, 0]
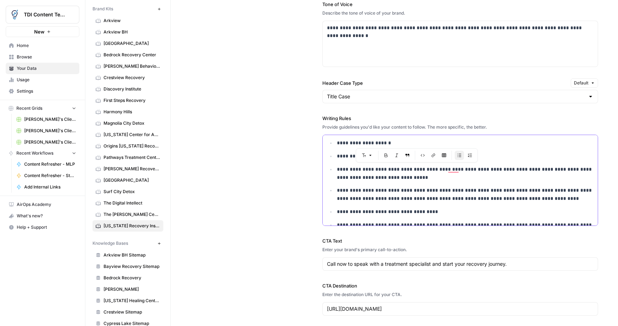
drag, startPoint x: 437, startPoint y: 170, endPoint x: 397, endPoint y: 171, distance: 39.5
click at [397, 171] on p "**********" at bounding box center [465, 173] width 257 height 16
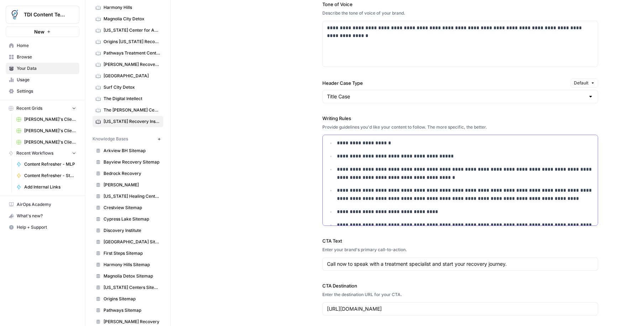
scroll to position [183, 0]
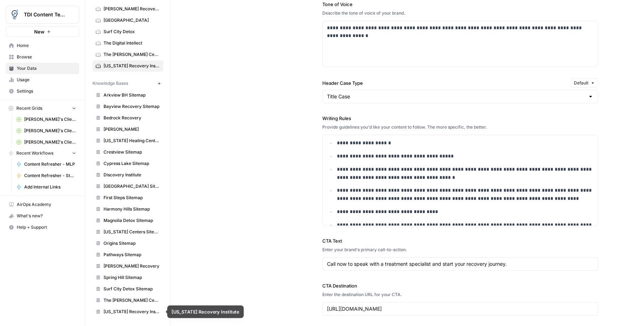
click at [130, 309] on span "Wisconsin Recovery Institute" at bounding box center [132, 311] width 57 height 6
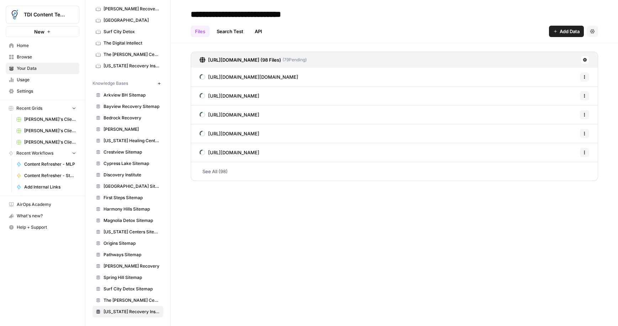
click at [124, 64] on span "Wisconsin Recovery Institute" at bounding box center [132, 66] width 57 height 6
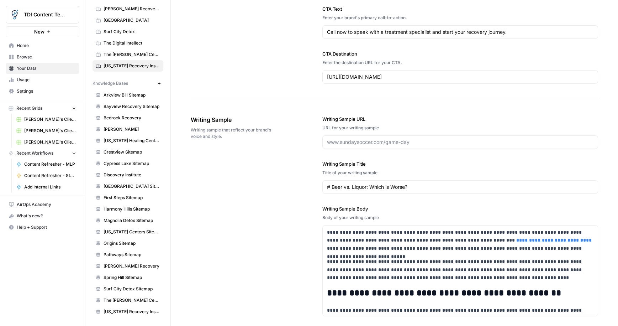
scroll to position [752, 0]
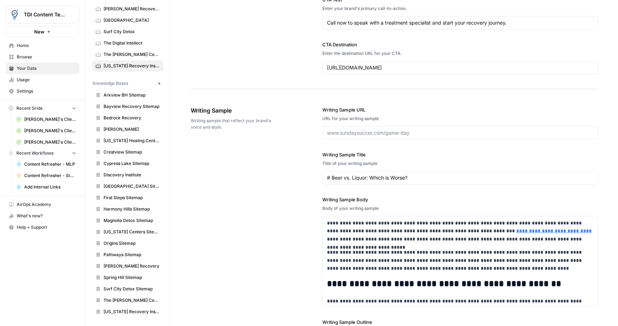
click at [423, 137] on div at bounding box center [461, 133] width 276 height 14
paste input "https://wisconsinrecoveryinstitute.com/beer-vs-liquor-which-is-worse/"
type input "https://wisconsinrecoveryinstitute.com/beer-vs-liquor-which-is-worse/"
click at [439, 174] on input "# Beer vs. Liquor: Which is Worse?" at bounding box center [460, 177] width 267 height 7
click at [413, 175] on input "# Beer vs. Liquor: Which is Worse?" at bounding box center [460, 177] width 267 height 7
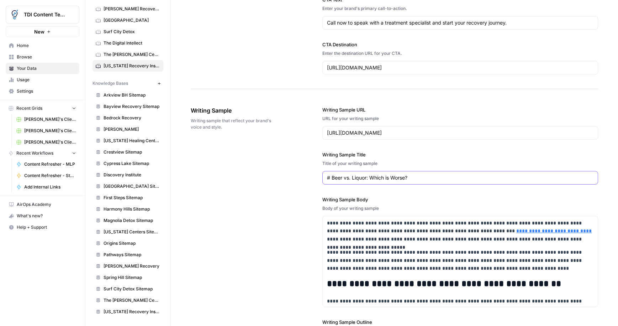
click at [413, 175] on input "# Beer vs. Liquor: Which is Worse?" at bounding box center [460, 177] width 267 height 7
paste input "text"
click at [324, 179] on div "Beer vs. Liquor: Which is Worse?" at bounding box center [461, 178] width 276 height 14
click at [326, 179] on div "Beer vs. Liquor: Which is Worse?" at bounding box center [461, 178] width 276 height 14
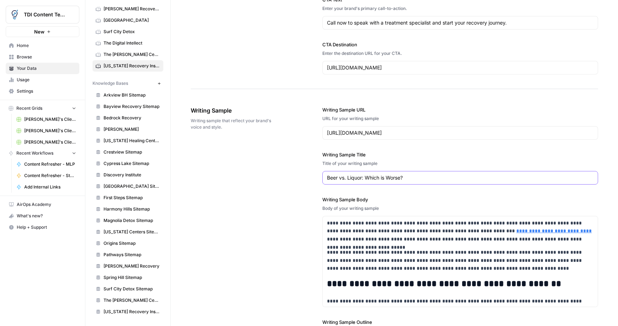
click at [328, 177] on input "Beer vs. Liquor: Which is Worse?" at bounding box center [460, 177] width 267 height 7
type input "#Beer vs. Liquor: Which is Worse?"
click at [391, 227] on p "**********" at bounding box center [460, 231] width 267 height 24
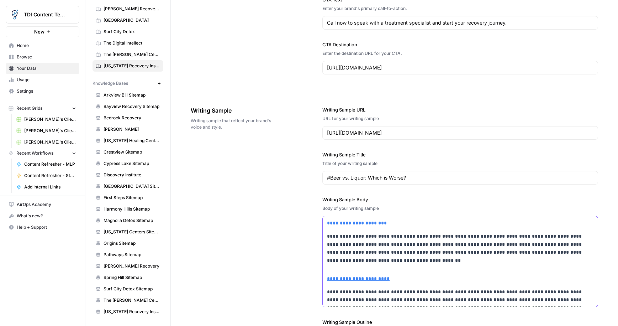
scroll to position [491, 0]
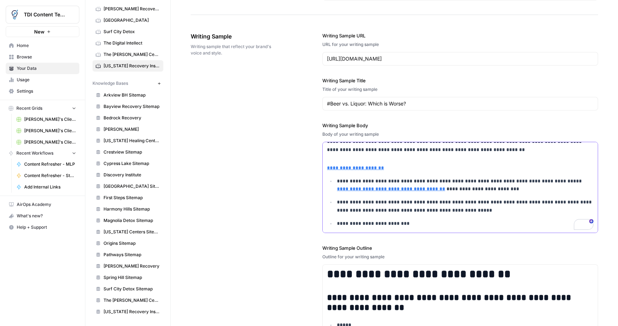
click at [401, 224] on p "**********" at bounding box center [465, 223] width 257 height 8
drag, startPoint x: 400, startPoint y: 224, endPoint x: 408, endPoint y: 225, distance: 7.8
click at [408, 225] on p "**********" at bounding box center [465, 223] width 257 height 8
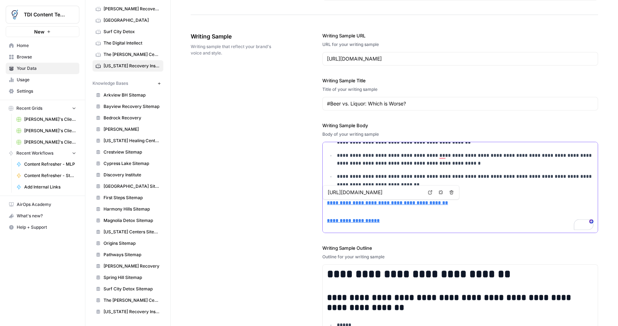
drag, startPoint x: 442, startPoint y: 203, endPoint x: 446, endPoint y: 205, distance: 4.6
click at [442, 203] on h4 "**********" at bounding box center [460, 203] width 267 height 8
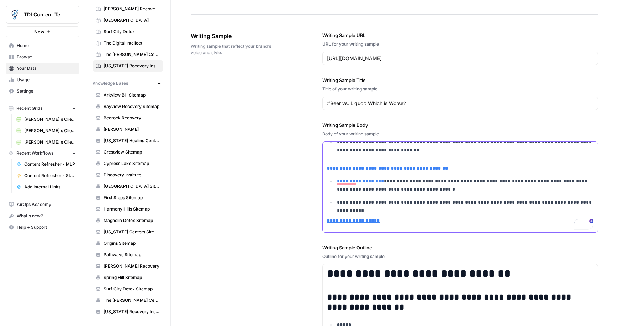
click at [337, 181] on link "**********" at bounding box center [360, 180] width 47 height 5
click at [383, 218] on h4 "**********" at bounding box center [460, 220] width 267 height 8
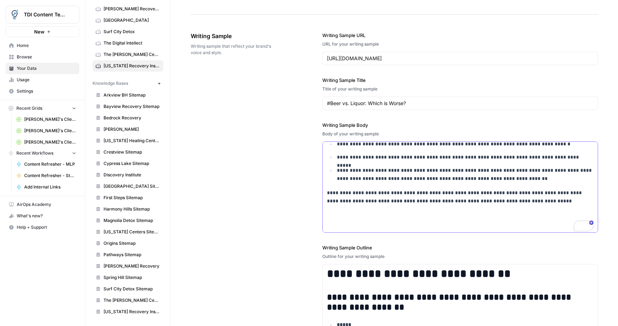
click at [350, 211] on p "To enrich screen reader interactions, please activate Accessibility in Grammarl…" at bounding box center [460, 214] width 267 height 8
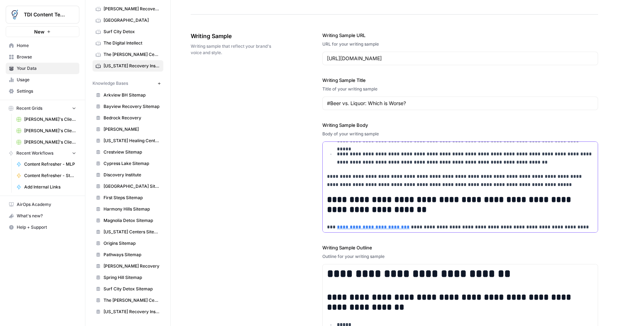
scroll to position [1231, 0]
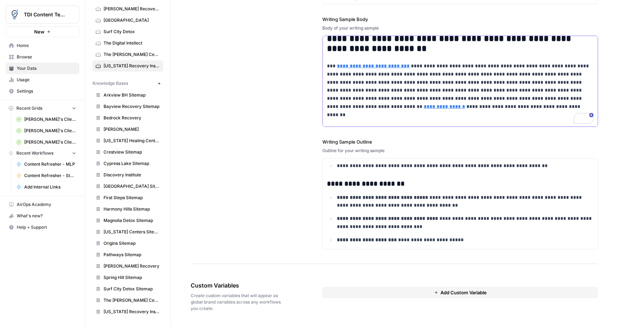
drag, startPoint x: 422, startPoint y: 113, endPoint x: 412, endPoint y: 116, distance: 10.8
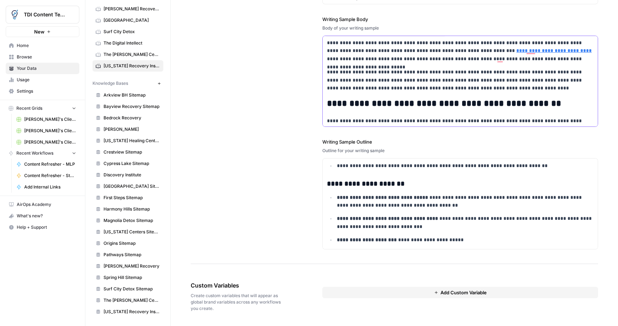
drag, startPoint x: 412, startPoint y: 116, endPoint x: 319, endPoint y: 35, distance: 123.4
click at [318, 34] on div "**********" at bounding box center [395, 88] width 408 height 352
copy div "**********"
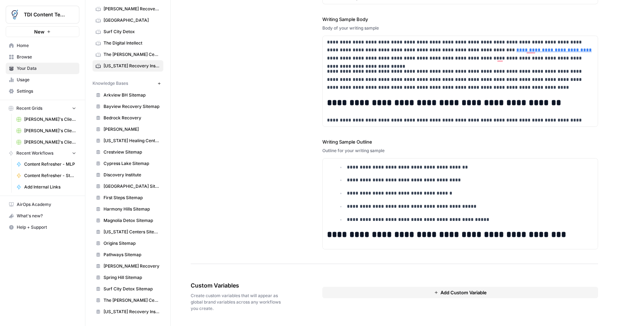
scroll to position [0, 0]
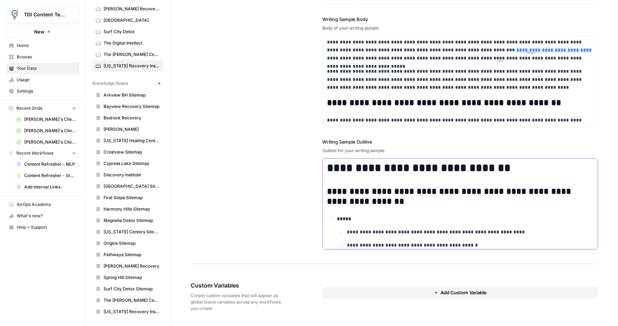
click at [333, 195] on h2 "**********" at bounding box center [460, 197] width 267 height 20
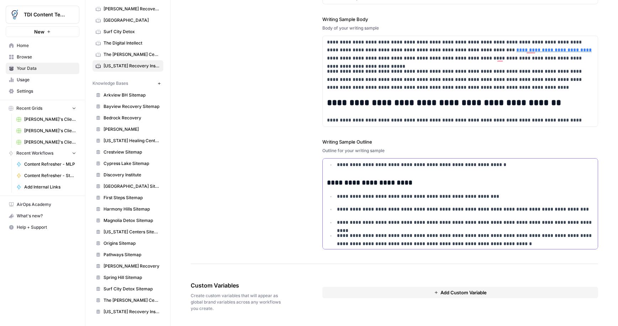
scroll to position [1019, 0]
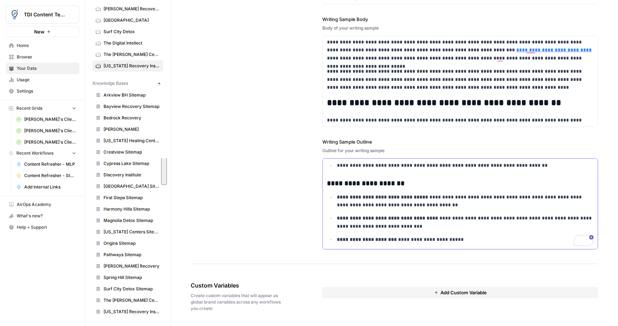
drag, startPoint x: 329, startPoint y: 221, endPoint x: 475, endPoint y: 331, distance: 183.1
click at [475, 325] on html "TDI Content Team New Home Browse Your Data Usage Settings Recent Grids Steph's …" at bounding box center [309, 163] width 618 height 326
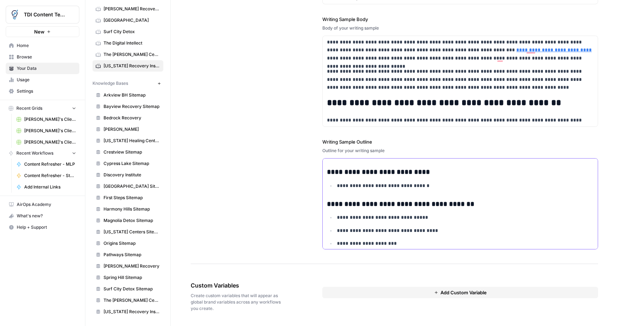
scroll to position [812, 0]
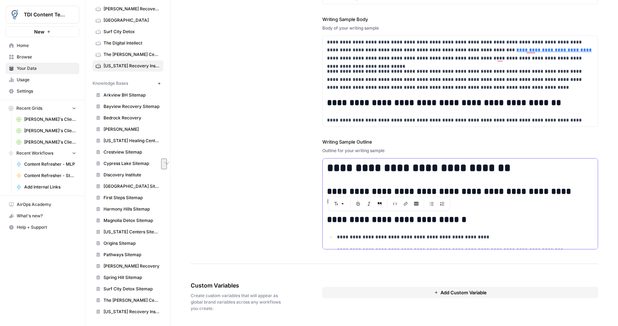
drag, startPoint x: 459, startPoint y: 217, endPoint x: 298, endPoint y: 218, distance: 160.6
click at [302, 221] on div "**********" at bounding box center [395, 88] width 408 height 352
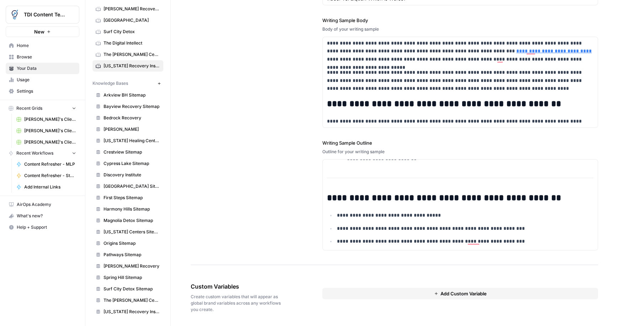
drag, startPoint x: 288, startPoint y: 209, endPoint x: 310, endPoint y: 206, distance: 23.0
click at [288, 209] on div "**********" at bounding box center [395, 89] width 408 height 352
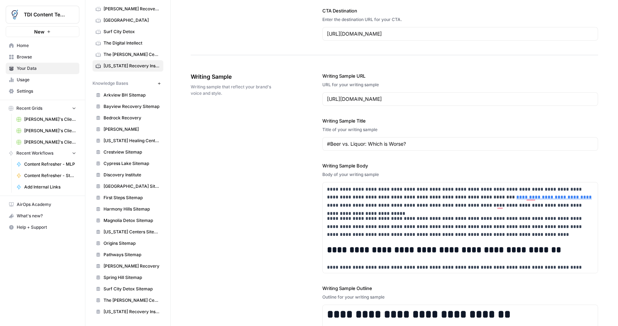
scroll to position [55, 0]
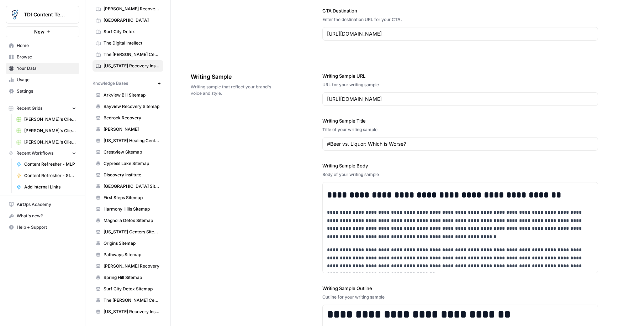
click at [47, 121] on span "[PERSON_NAME]'s Clients - Optimizing Content" at bounding box center [50, 119] width 52 height 6
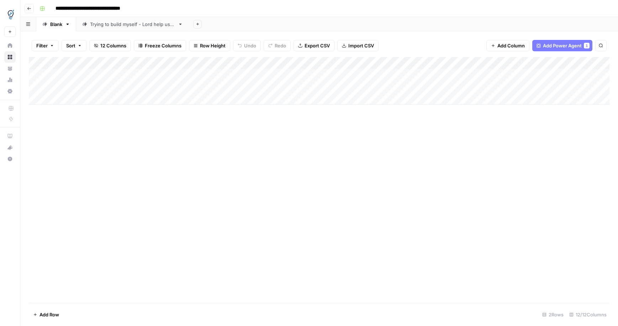
click at [135, 28] on link "Trying to build myself - Lord help us all" at bounding box center [132, 24] width 113 height 14
click at [90, 75] on div "Add Column" at bounding box center [319, 75] width 581 height 36
click at [82, 75] on div "Add Column" at bounding box center [319, 75] width 581 height 36
type textarea "**********"
click at [161, 75] on div "Add Column" at bounding box center [319, 75] width 581 height 36
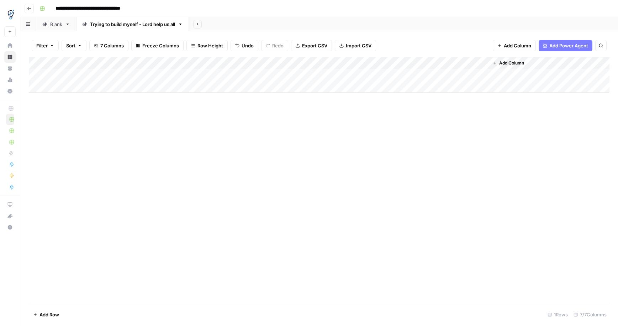
click at [137, 77] on div "Add Column" at bounding box center [319, 75] width 581 height 36
click at [137, 77] on input at bounding box center [164, 76] width 114 height 9
type input "**********"
drag, startPoint x: 195, startPoint y: 108, endPoint x: 202, endPoint y: 91, distance: 17.4
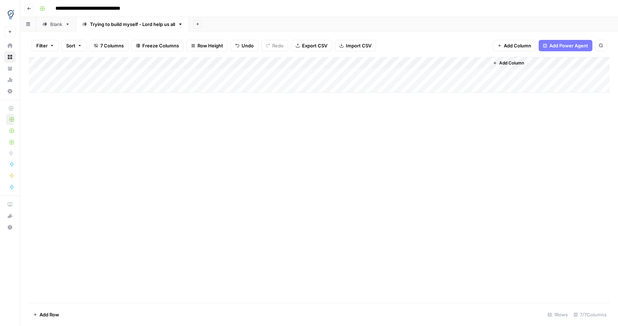
click at [196, 107] on div "Add Column" at bounding box center [319, 180] width 581 height 246
click at [263, 75] on div "Add Column" at bounding box center [319, 75] width 581 height 36
click at [458, 72] on div "Add Column" at bounding box center [319, 75] width 581 height 36
click at [476, 65] on div "Add Column" at bounding box center [319, 75] width 581 height 36
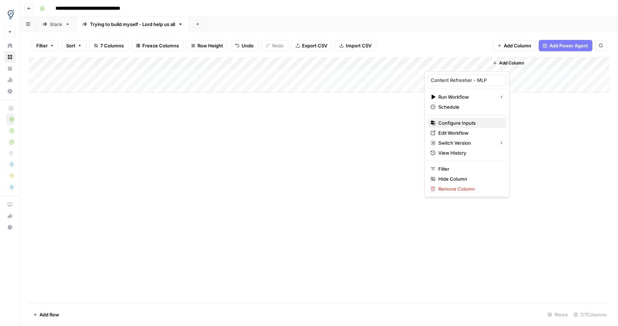
click at [461, 123] on span "Configure Inputs" at bounding box center [470, 122] width 62 height 7
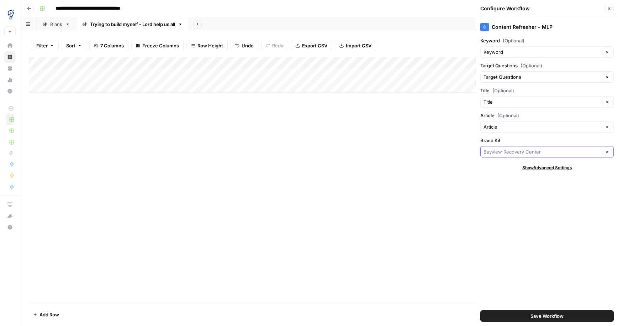
click at [516, 153] on input "Brand Kit" at bounding box center [542, 151] width 117 height 7
click at [525, 168] on span "Wisconsin Recovery Institute" at bounding box center [546, 168] width 119 height 7
type input "Wisconsin Recovery Institute"
click at [551, 306] on div "Save Workflow" at bounding box center [548, 316] width 134 height 20
click at [551, 312] on span "Save Workflow" at bounding box center [547, 315] width 33 height 7
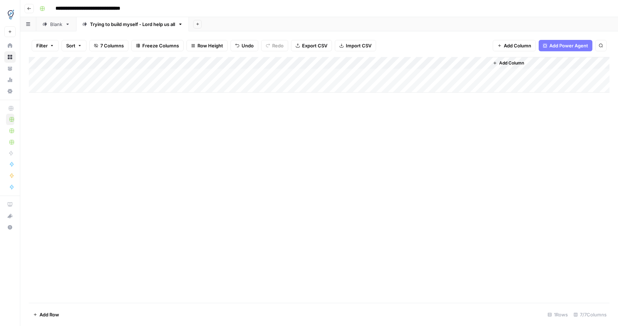
click at [456, 75] on div "Add Column" at bounding box center [319, 75] width 581 height 36
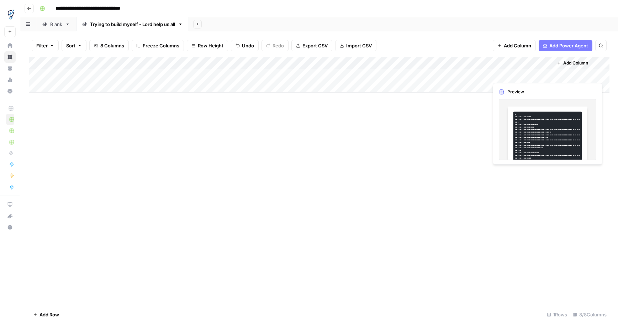
click at [528, 75] on div "Add Column" at bounding box center [319, 75] width 581 height 36
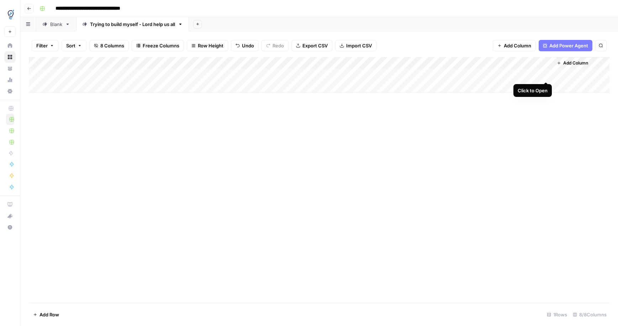
click at [545, 74] on div "Add Column" at bounding box center [319, 75] width 581 height 36
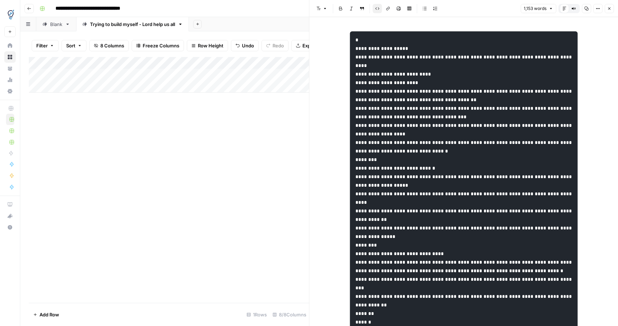
click at [281, 148] on div "Add Column" at bounding box center [169, 180] width 281 height 246
click at [284, 147] on div "Add Column" at bounding box center [169, 180] width 281 height 246
click at [610, 5] on button "Close" at bounding box center [609, 8] width 9 height 9
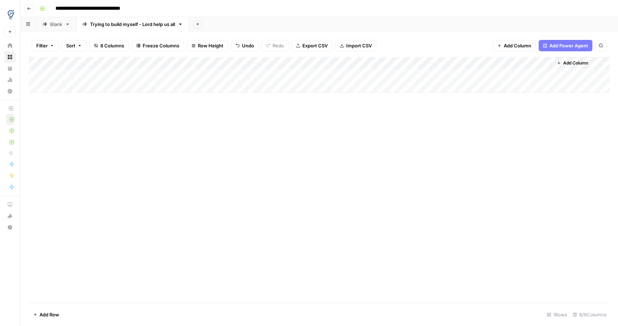
click at [567, 45] on span "Add Power Agent" at bounding box center [569, 45] width 39 height 7
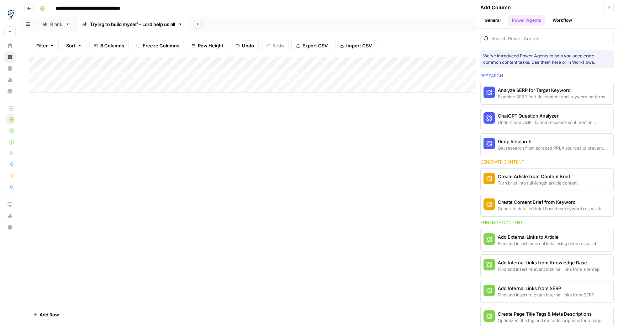
click at [444, 120] on div "Add Column" at bounding box center [319, 180] width 581 height 246
drag, startPoint x: 611, startPoint y: 5, endPoint x: 605, endPoint y: 7, distance: 6.8
click at [611, 5] on icon "button" at bounding box center [609, 7] width 4 height 4
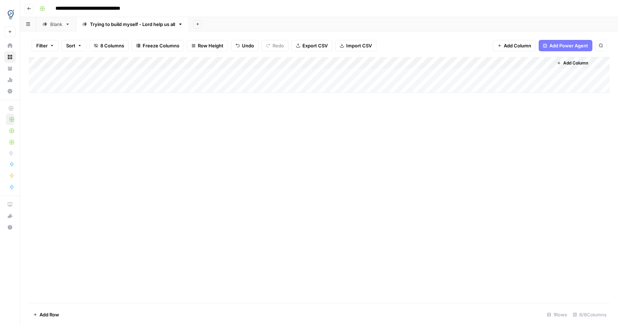
click at [568, 64] on span "Add Column" at bounding box center [576, 63] width 25 height 6
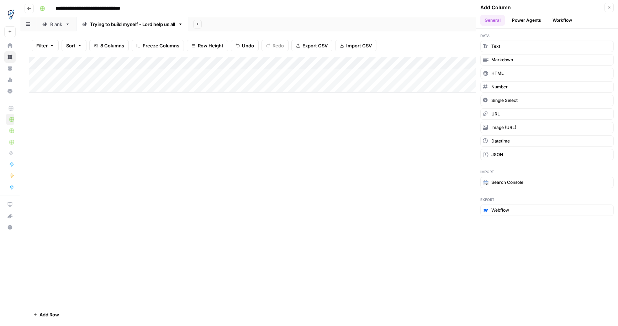
click at [562, 22] on button "Workflow" at bounding box center [563, 20] width 28 height 11
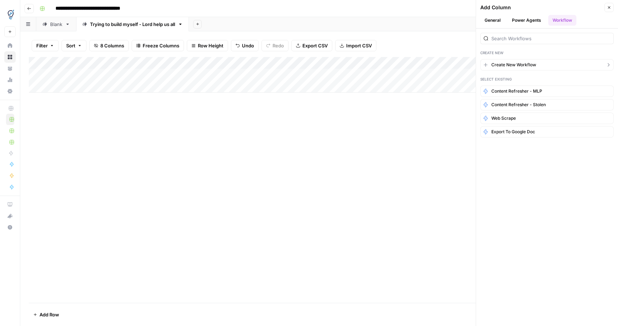
click at [522, 62] on span "Create New Workflow" at bounding box center [514, 65] width 45 height 6
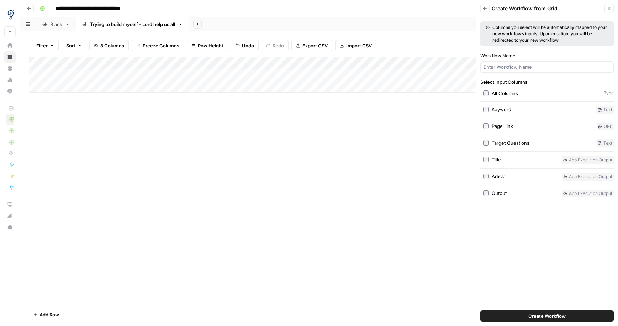
click at [488, 162] on label "Title" at bounding box center [521, 160] width 76 height 8
click at [561, 316] on span "Create Workflow" at bounding box center [547, 315] width 37 height 7
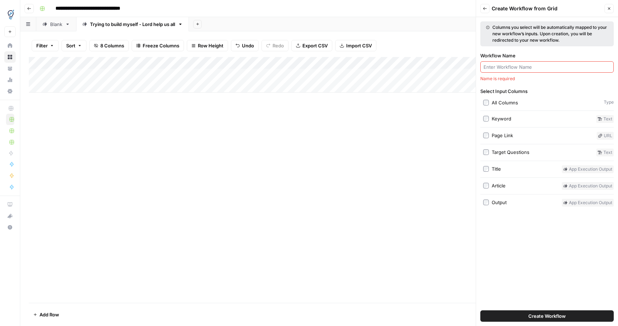
click at [503, 67] on input "Workflow Name" at bounding box center [547, 66] width 127 height 7
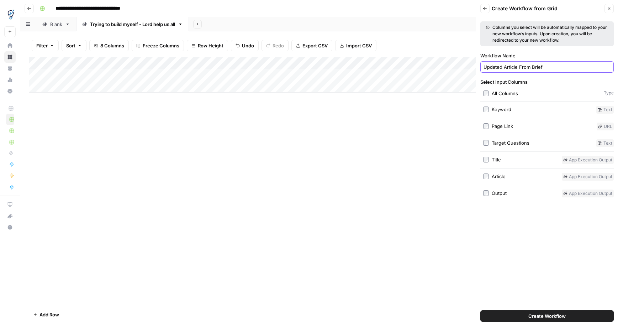
type input "Updated Article From Brief"
click at [516, 319] on button "Create Workflow" at bounding box center [548, 315] width 134 height 11
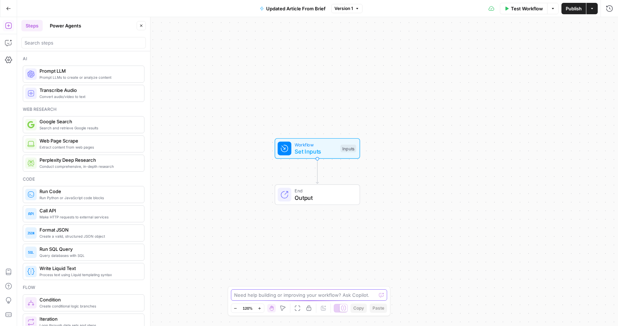
click at [288, 293] on textarea at bounding box center [305, 294] width 142 height 7
click at [243, 297] on textarea "I need to create a workflow that will take a content optmization brief" at bounding box center [302, 291] width 137 height 14
click at [295, 298] on textarea "I need to create a workflow that will take a content optimization brief" at bounding box center [302, 291] width 137 height 14
click at [292, 296] on textarea "I need to create a workflow that will take a content optimization brief and the…" at bounding box center [302, 291] width 137 height 14
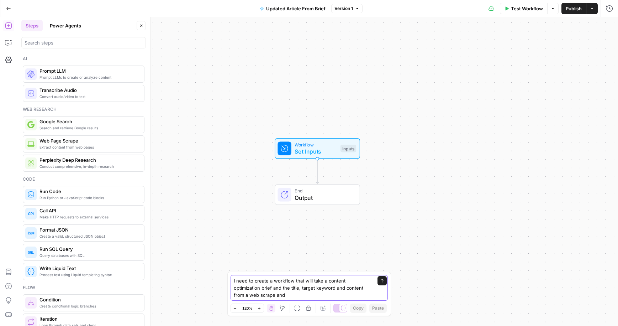
click at [297, 295] on textarea "I need to create a workflow that will take a content optimization brief and the…" at bounding box center [302, 287] width 137 height 21
type textarea "I need to create a workflow that will take a content optimization brief and the…"
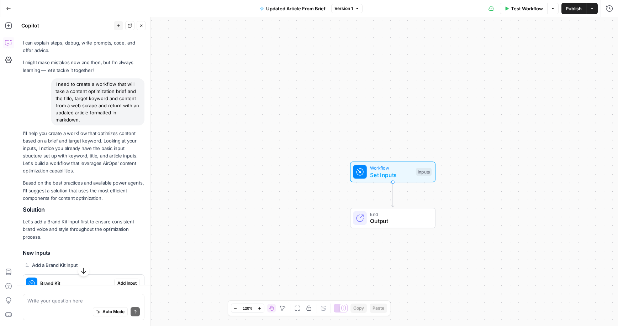
scroll to position [104, 0]
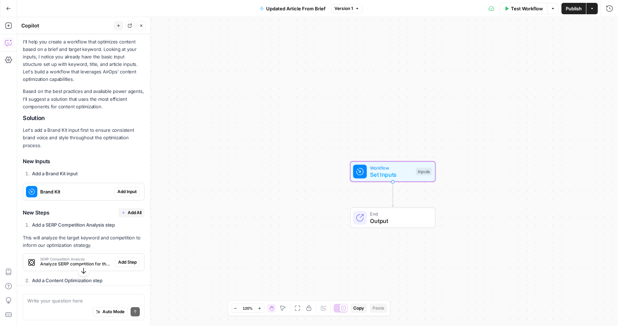
click at [125, 190] on span "Add Input" at bounding box center [126, 191] width 19 height 6
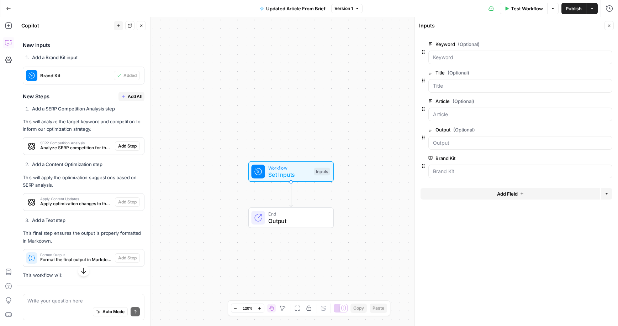
scroll to position [231, 0]
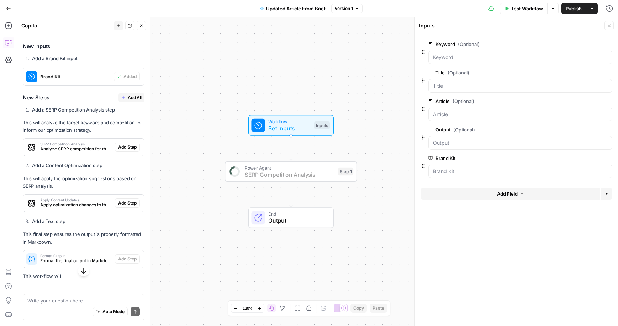
click at [125, 150] on button "Add Step" at bounding box center [127, 146] width 25 height 9
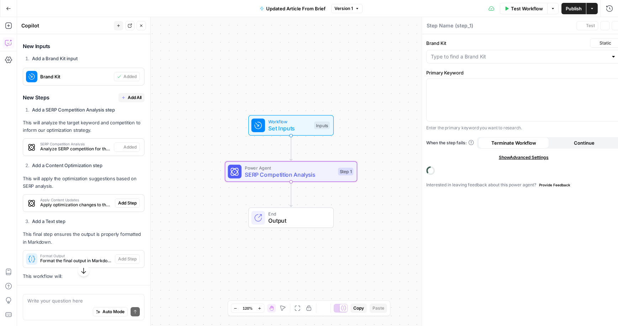
type textarea "SERP Competition Analysis"
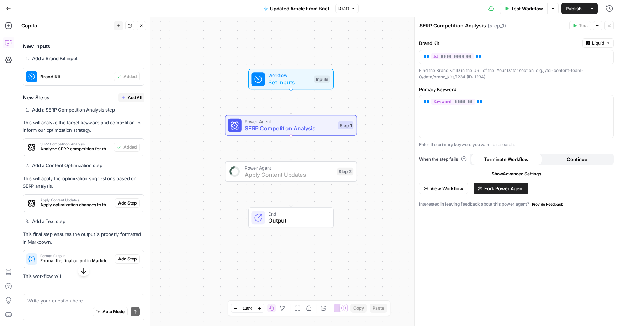
click at [129, 201] on span "Add Step" at bounding box center [127, 203] width 19 height 6
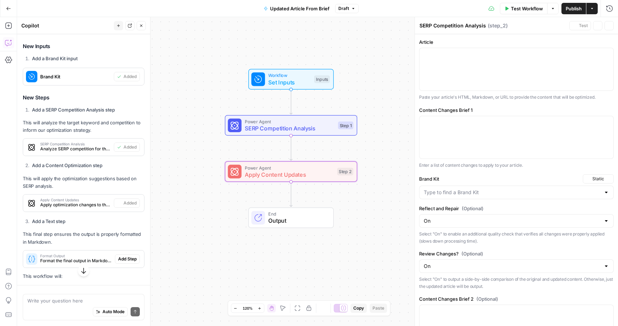
type textarea "Apply Content Updates"
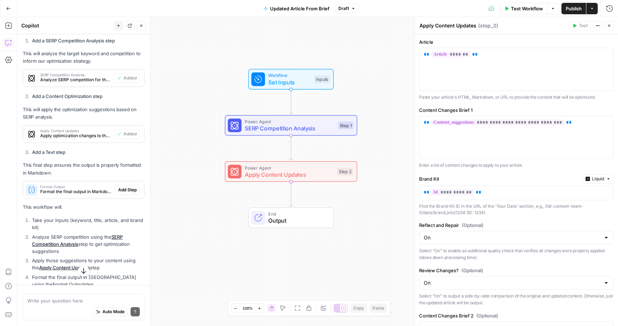
scroll to position [300, 0]
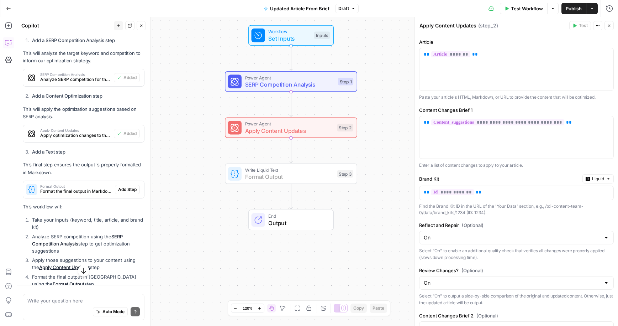
click at [128, 193] on button "Add Step" at bounding box center [127, 189] width 25 height 9
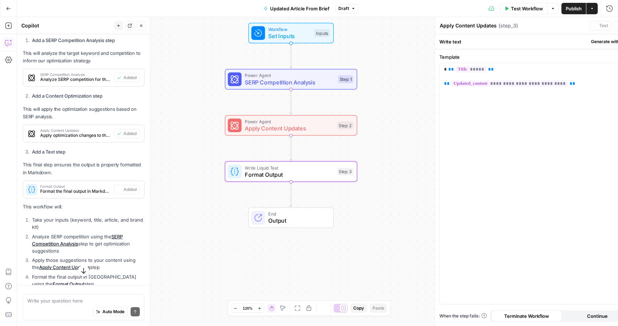
type textarea "Format Output"
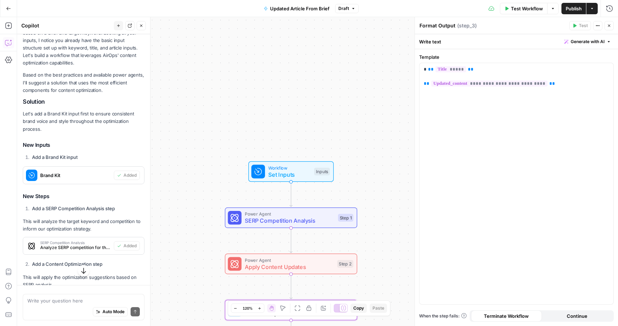
scroll to position [363, 0]
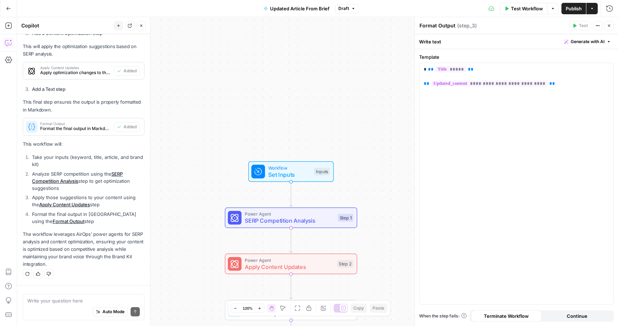
click at [67, 305] on div "Auto Mode Send" at bounding box center [83, 312] width 113 height 16
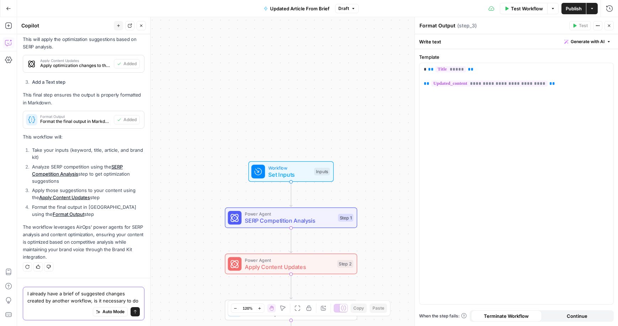
scroll to position [377, 0]
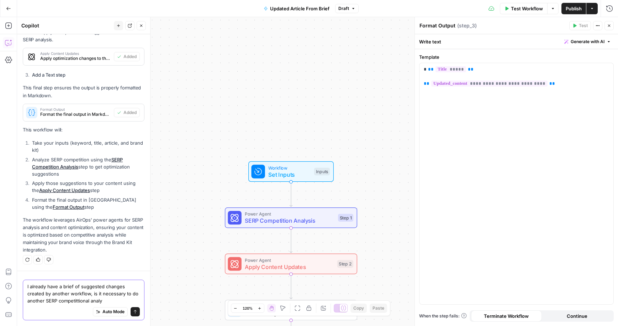
click at [76, 300] on textarea "I already have a brief of suggested changes created by another workflow, is it …" at bounding box center [83, 293] width 113 height 21
click at [89, 301] on textarea "I already have a brief of suggested changes created by another workflow, is it …" at bounding box center [83, 293] width 113 height 21
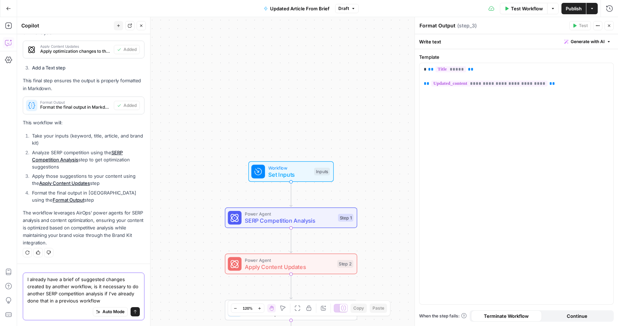
type textarea "I already have a brief of suggested changes created by another workflow, is it …"
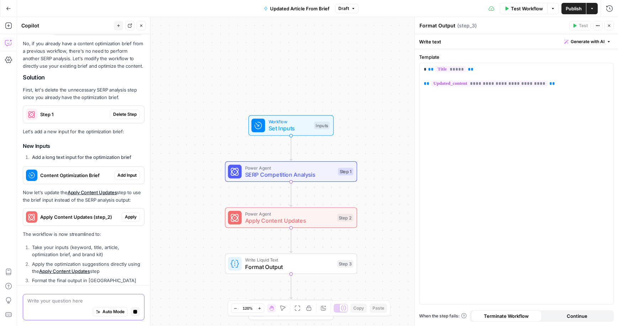
scroll to position [648, 0]
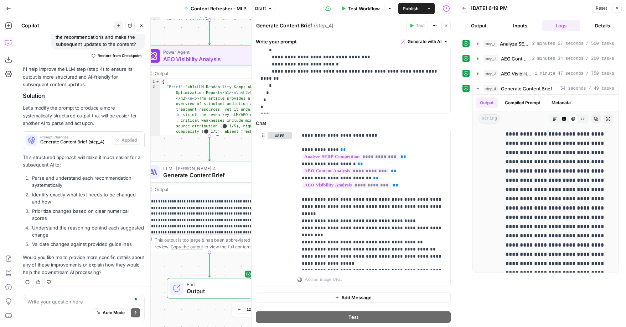
scroll to position [1092, 0]
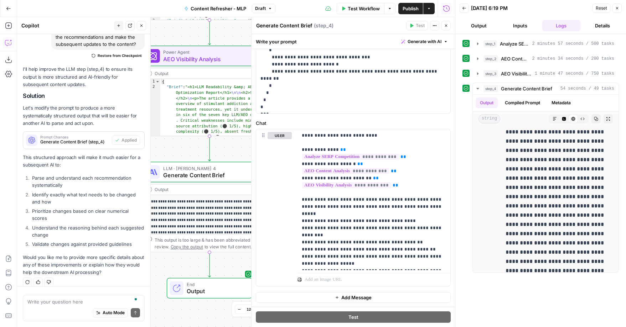
click at [409, 9] on span "Publish" at bounding box center [410, 8] width 16 height 7
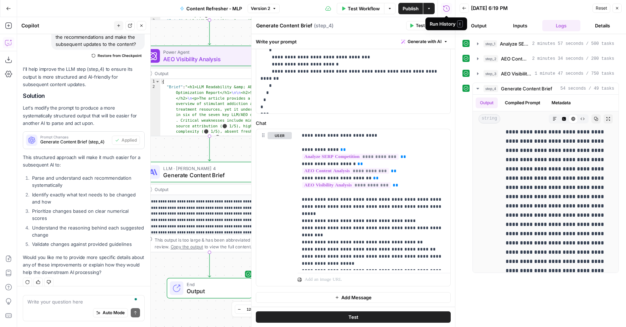
click at [616, 9] on icon "button" at bounding box center [617, 8] width 4 height 4
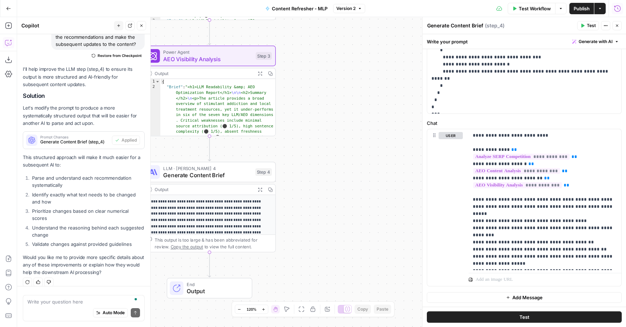
click at [12, 10] on button "Go Back" at bounding box center [8, 8] width 13 height 13
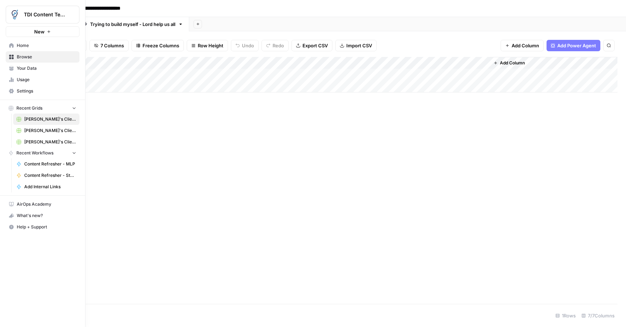
click at [35, 79] on span "Usage" at bounding box center [46, 80] width 59 height 6
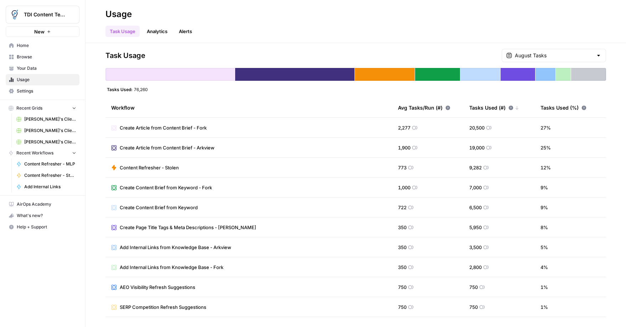
click at [184, 27] on link "Alerts" at bounding box center [185, 31] width 22 height 11
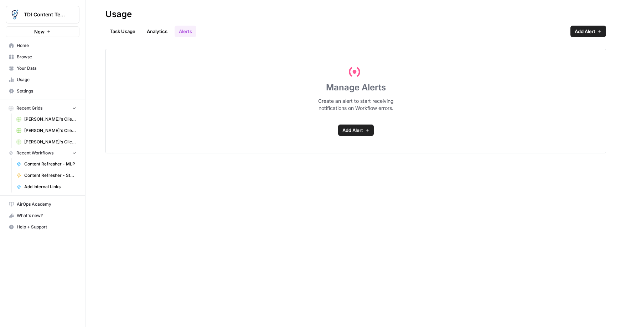
click at [126, 30] on link "Task Usage" at bounding box center [122, 31] width 34 height 11
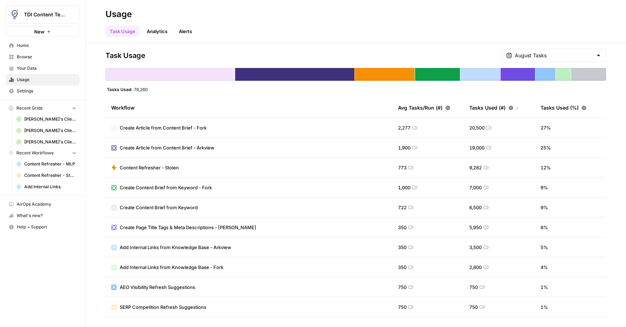
click at [182, 33] on link "Alerts" at bounding box center [185, 31] width 22 height 11
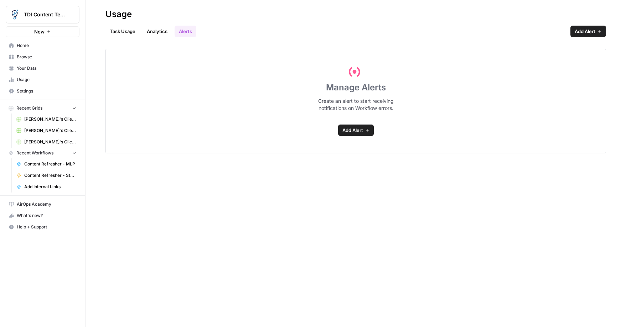
click at [150, 30] on link "Analytics" at bounding box center [156, 31] width 29 height 11
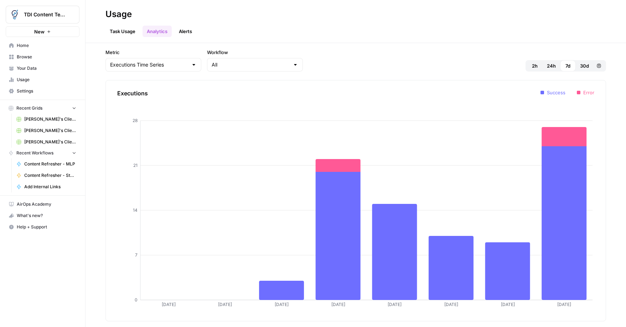
click at [120, 34] on link "Task Usage" at bounding box center [122, 31] width 34 height 11
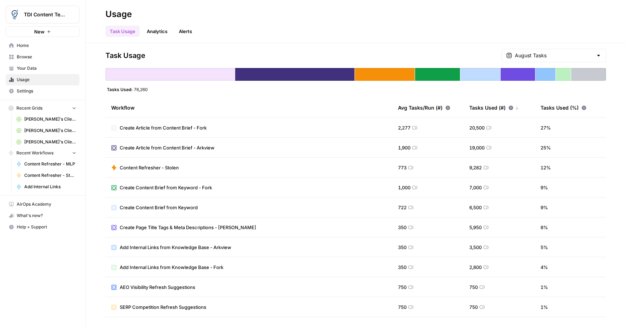
click at [139, 93] on div "Task Usage August Tasks Tasks Used: 76,260 Workflow Avg Tasks/Run (#) Tasks Use…" at bounding box center [355, 185] width 500 height 273
click at [567, 59] on div "August Tasks" at bounding box center [553, 56] width 104 height 14
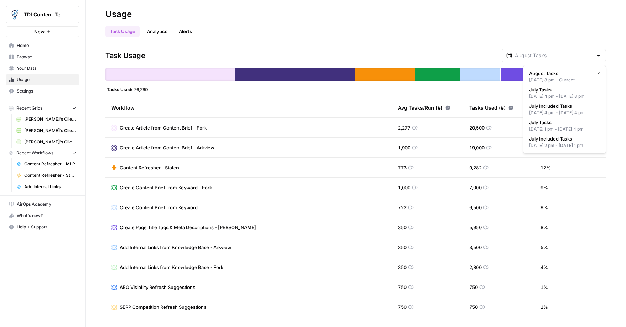
type input "August Tasks"
click at [512, 50] on div "Task Usage August Tasks" at bounding box center [355, 56] width 500 height 14
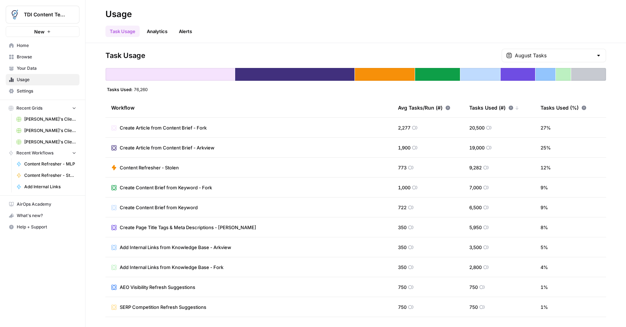
click at [179, 34] on link "Alerts" at bounding box center [185, 31] width 22 height 11
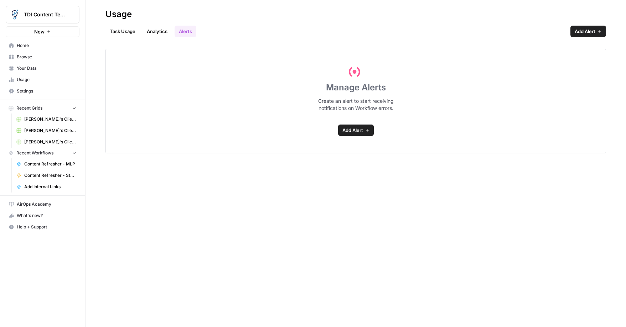
click at [602, 29] on link "Add Alert" at bounding box center [588, 31] width 36 height 11
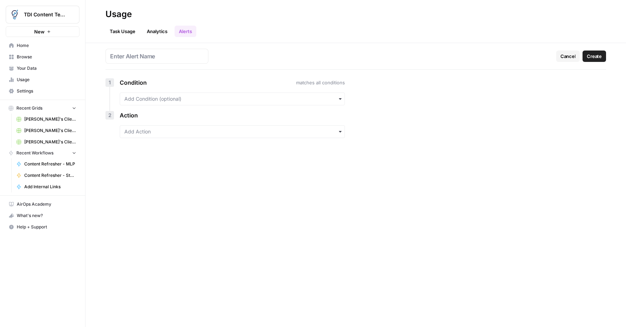
click at [129, 32] on link "Task Usage" at bounding box center [122, 31] width 34 height 11
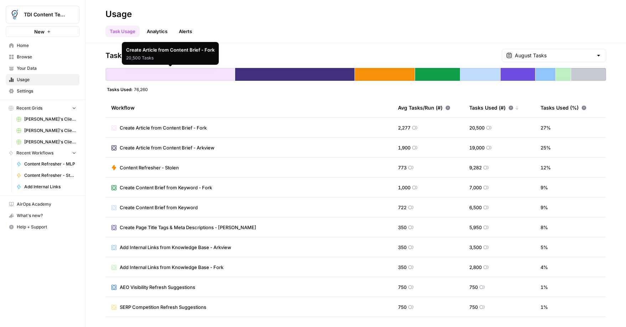
scroll to position [75, 0]
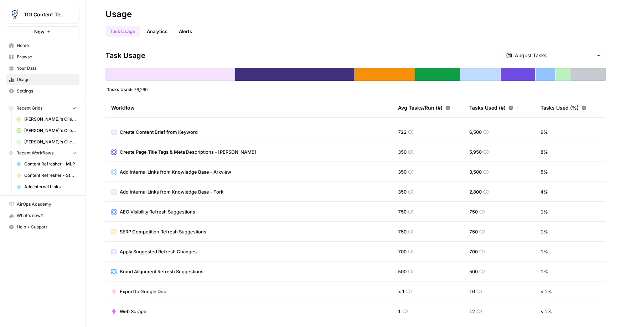
click at [44, 92] on span "Settings" at bounding box center [46, 91] width 59 height 6
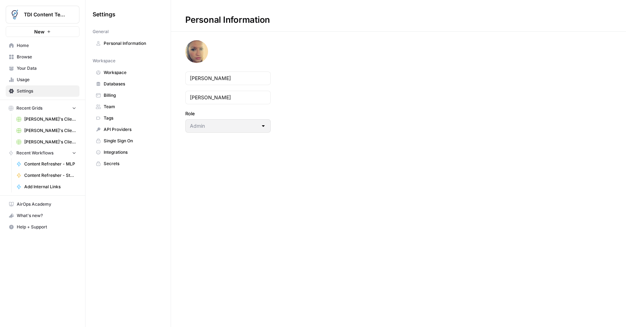
click at [120, 96] on span "Billing" at bounding box center [132, 95] width 57 height 6
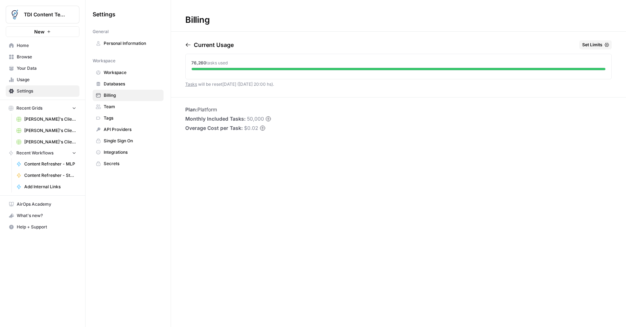
click at [605, 46] on icon "button" at bounding box center [606, 45] width 4 height 4
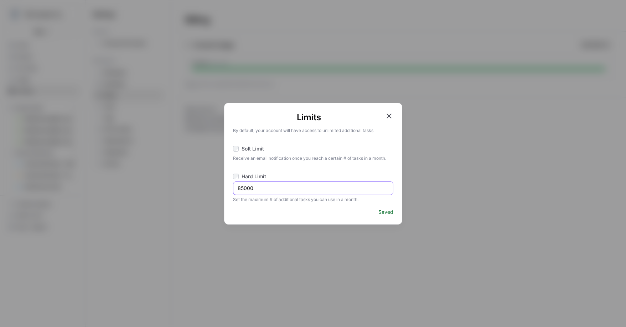
drag, startPoint x: 289, startPoint y: 191, endPoint x: 204, endPoint y: 191, distance: 85.8
click at [204, 191] on div "Limits By default, your account will have access to unlimited additional tasks …" at bounding box center [313, 163] width 626 height 327
click at [245, 189] on input "100000" at bounding box center [312, 188] width 151 height 7
type input "100000"
click at [390, 113] on icon "button" at bounding box center [389, 116] width 9 height 9
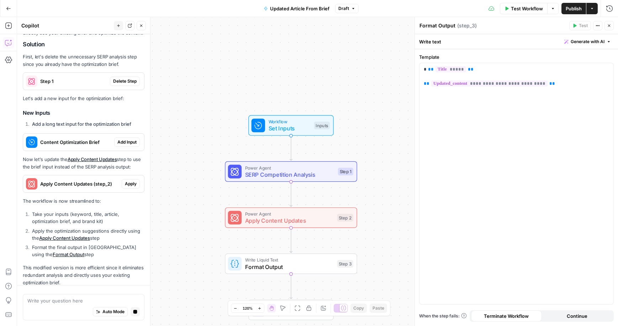
scroll to position [694, 0]
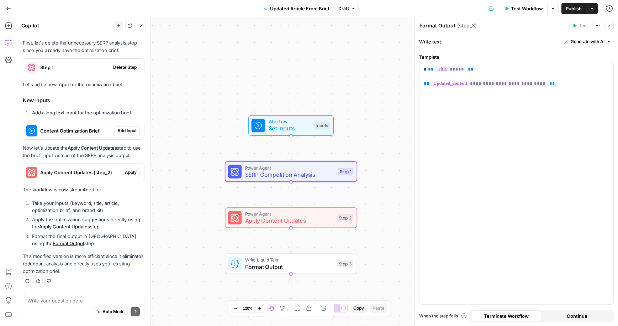
click at [128, 64] on span "Delete Step" at bounding box center [124, 67] width 23 height 6
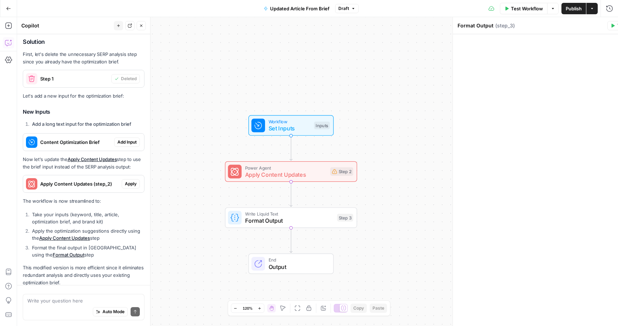
scroll to position [705, 0]
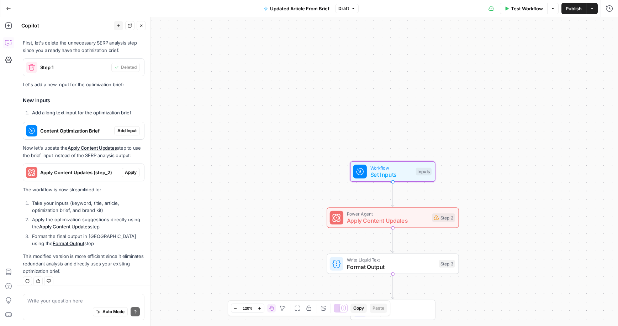
click at [128, 127] on span "Add Input" at bounding box center [126, 130] width 19 height 6
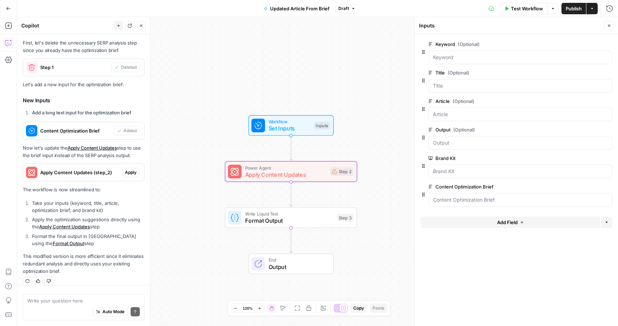
click at [131, 169] on span "Apply" at bounding box center [131, 172] width 12 height 6
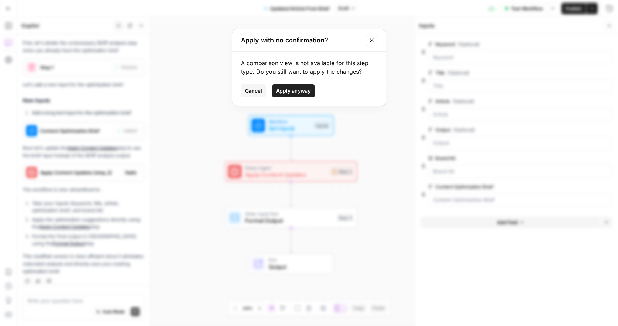
drag, startPoint x: 297, startPoint y: 92, endPoint x: 209, endPoint y: 148, distance: 104.5
click at [297, 92] on span "Apply anyway" at bounding box center [293, 90] width 35 height 7
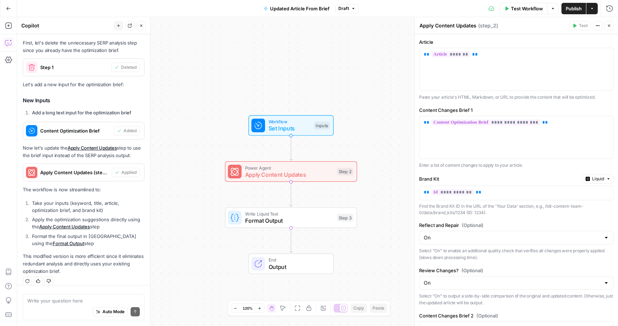
click at [566, 11] on span "Publish" at bounding box center [574, 8] width 16 height 7
click at [8, 7] on icon "button" at bounding box center [8, 8] width 5 height 5
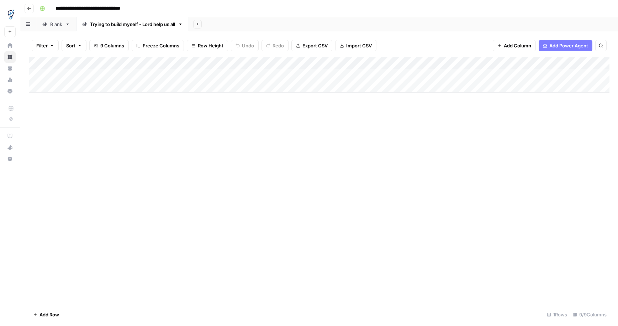
click at [474, 64] on div "Add Column" at bounding box center [319, 75] width 581 height 36
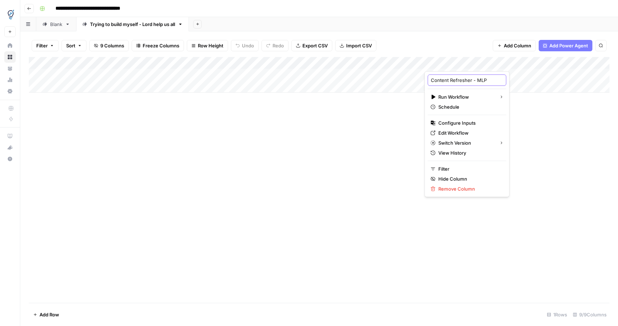
click at [468, 79] on input "Content Refresher - MLP" at bounding box center [467, 80] width 72 height 7
click at [474, 82] on input "Content Refresher - MLP" at bounding box center [467, 80] width 72 height 7
click at [471, 83] on input "Content Refresher - MLP" at bounding box center [467, 80] width 72 height 7
type input "Content Refresher Brief - MLP"
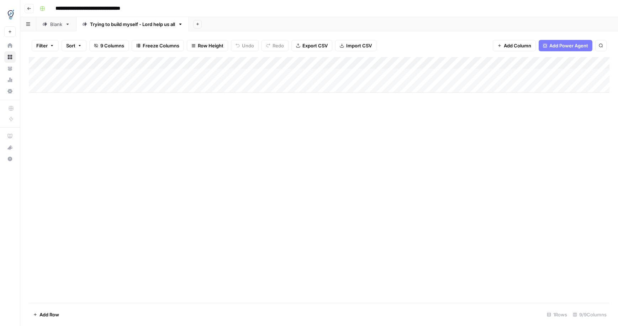
click at [543, 64] on div "Add Column" at bounding box center [319, 75] width 581 height 36
click at [523, 83] on input "Output" at bounding box center [531, 80] width 72 height 7
type input "Content Refresher Brief"
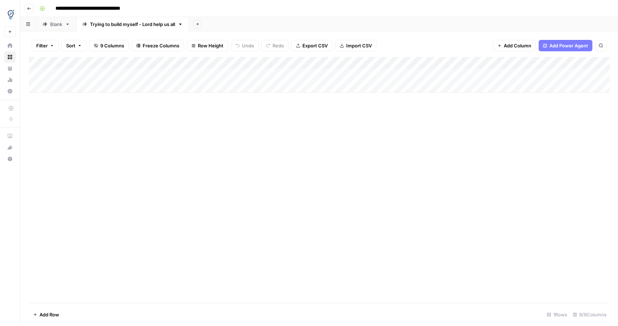
click at [601, 64] on div "Add Column" at bounding box center [319, 75] width 581 height 36
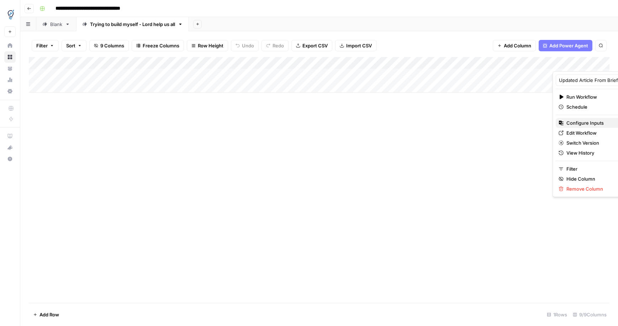
click at [581, 121] on span "Configure Inputs" at bounding box center [598, 122] width 62 height 7
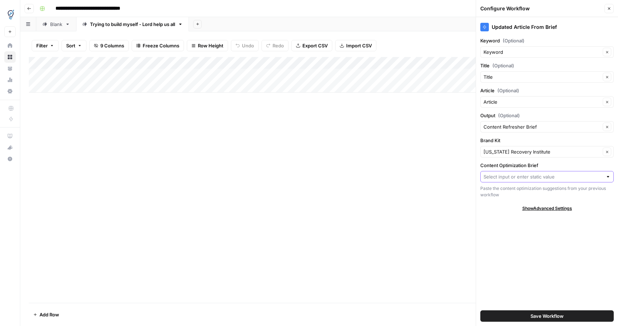
click at [556, 177] on input "Content Optimization Brief" at bounding box center [543, 176] width 119 height 7
click at [607, 126] on icon "button" at bounding box center [608, 127] width 4 height 4
click at [606, 126] on icon "button" at bounding box center [608, 127] width 4 height 4
click at [536, 177] on input "Content Optimization Brief" at bounding box center [543, 176] width 119 height 7
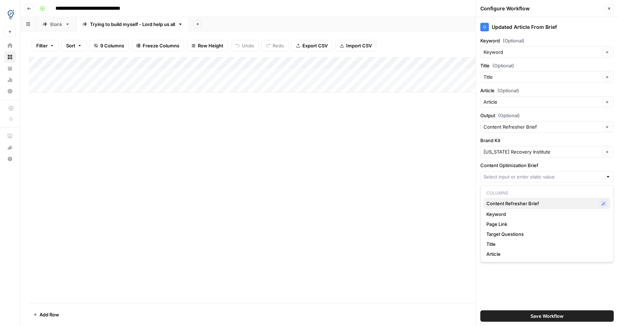
click at [538, 200] on span "Content Refresher Brief" at bounding box center [542, 203] width 110 height 7
type input "Content Refresher Brief"
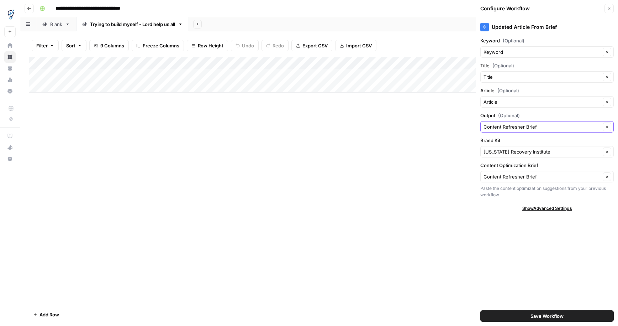
click at [607, 126] on icon "button" at bounding box center [608, 127] width 4 height 4
click at [608, 126] on icon "button" at bounding box center [607, 127] width 2 height 2
click at [559, 177] on input "Content Optimization Brief" at bounding box center [542, 176] width 117 height 7
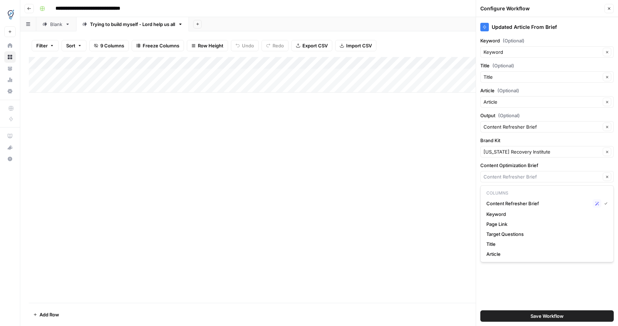
type input "Content Refresher Brief"
click at [474, 177] on div "Add Column" at bounding box center [319, 180] width 581 height 246
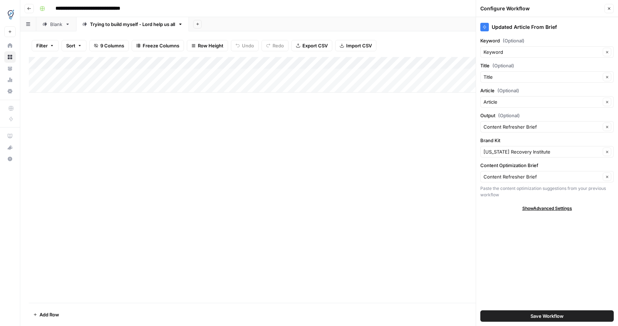
click at [541, 312] on span "Save Workflow" at bounding box center [547, 315] width 33 height 7
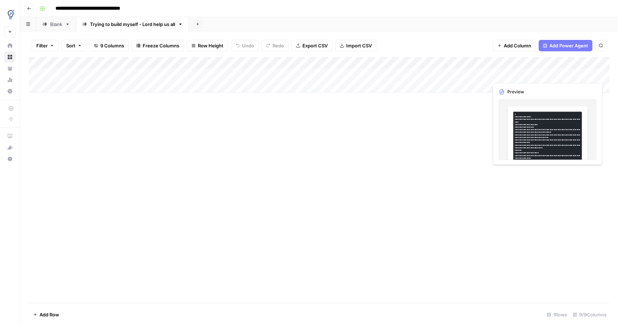
scroll to position [0, 47]
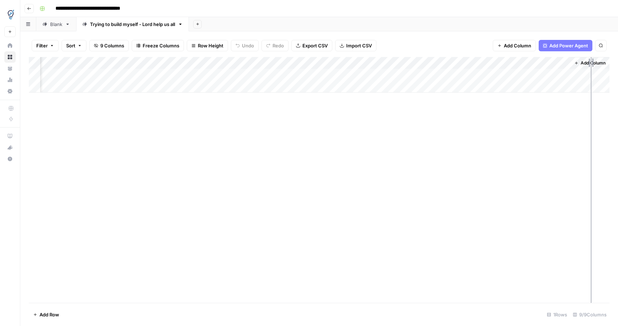
drag, startPoint x: 569, startPoint y: 61, endPoint x: 591, endPoint y: 61, distance: 21.4
click at [591, 61] on div "Add Column" at bounding box center [319, 75] width 581 height 36
click at [548, 74] on div "Add Column" at bounding box center [319, 75] width 581 height 36
click at [572, 75] on div "Add Column" at bounding box center [319, 75] width 581 height 36
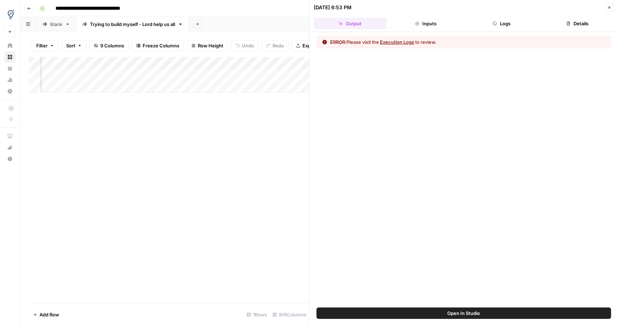
click at [401, 43] on button "Execution Logs" at bounding box center [397, 41] width 34 height 7
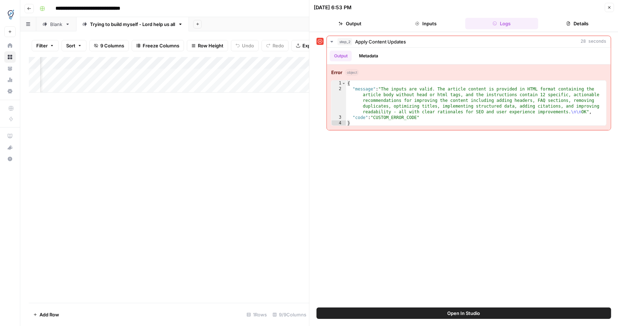
click at [452, 314] on span "Open In Studio" at bounding box center [464, 312] width 33 height 7
drag, startPoint x: 612, startPoint y: 9, endPoint x: 402, endPoint y: 6, distance: 209.7
click at [609, 12] on header "[DATE] 6:53 PM Close Output Inputs Logs Details" at bounding box center [464, 16] width 309 height 32
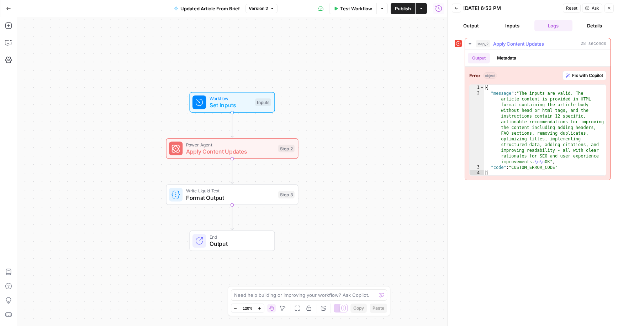
click at [579, 75] on span "Fix with Copilot" at bounding box center [587, 75] width 31 height 6
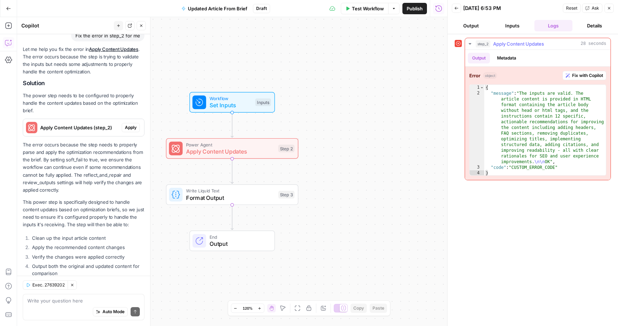
scroll to position [82, 0]
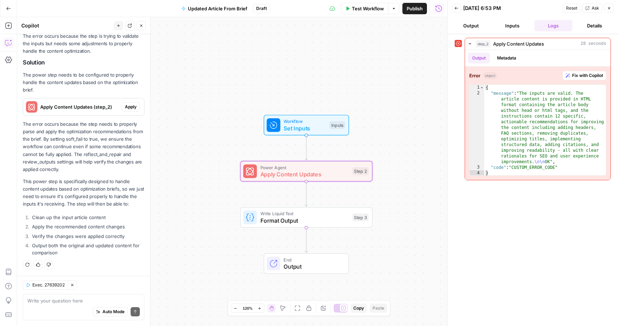
click at [130, 106] on span "Apply" at bounding box center [131, 107] width 12 height 6
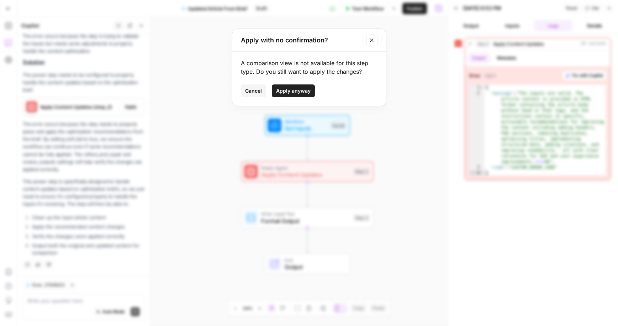
click at [303, 90] on span "Apply anyway" at bounding box center [293, 90] width 35 height 7
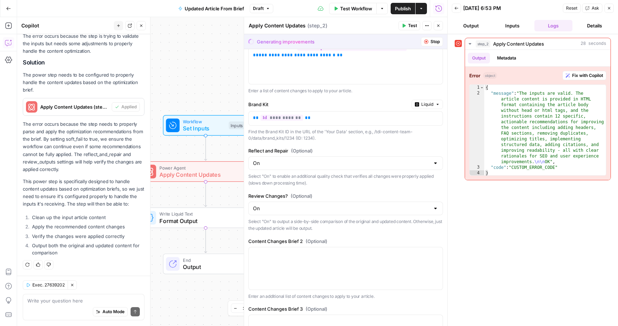
scroll to position [0, 0]
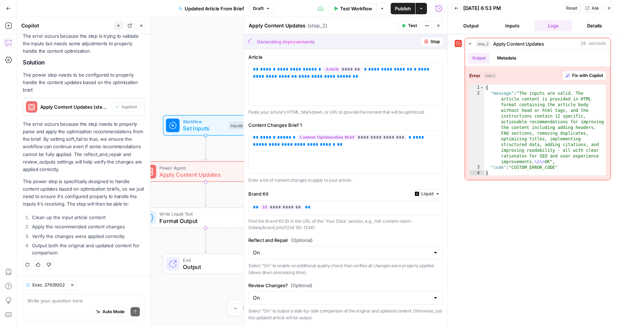
click at [402, 7] on span "Publish" at bounding box center [403, 8] width 16 height 7
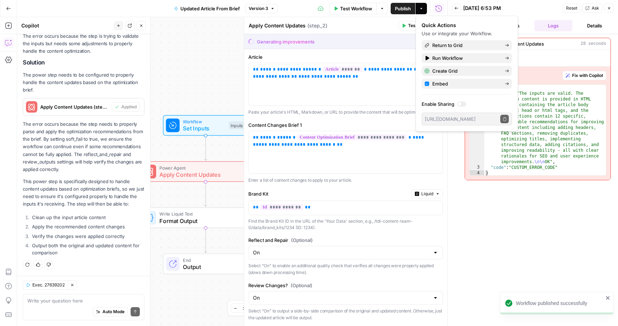
click at [509, 260] on div "step_2 Apply Content Updates 28 seconds Output Metadata Error object Fix with C…" at bounding box center [533, 180] width 156 height 284
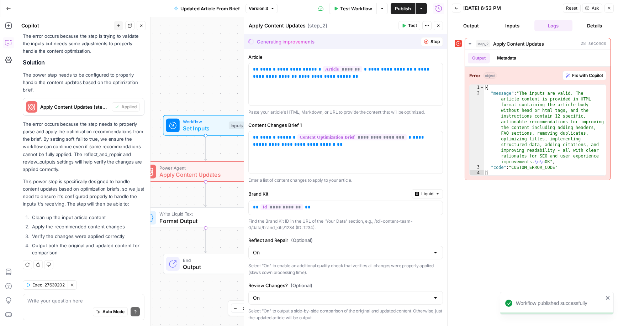
click at [405, 23] on button "Test" at bounding box center [410, 25] width 22 height 9
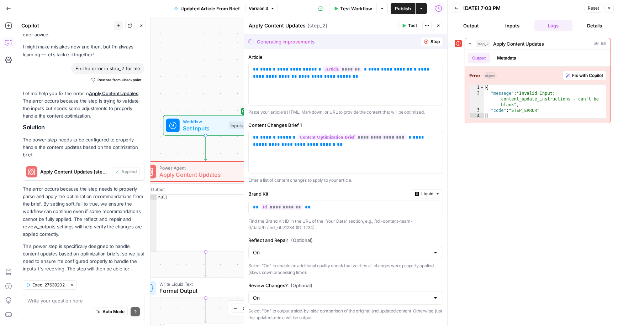
scroll to position [93, 0]
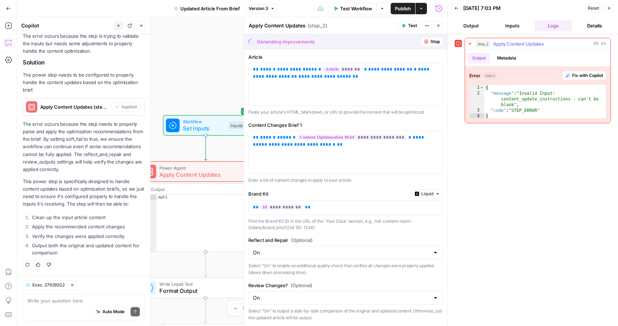
drag, startPoint x: 573, startPoint y: 77, endPoint x: 569, endPoint y: 78, distance: 4.1
click at [569, 78] on button "Fix with Copilot" at bounding box center [585, 75] width 44 height 9
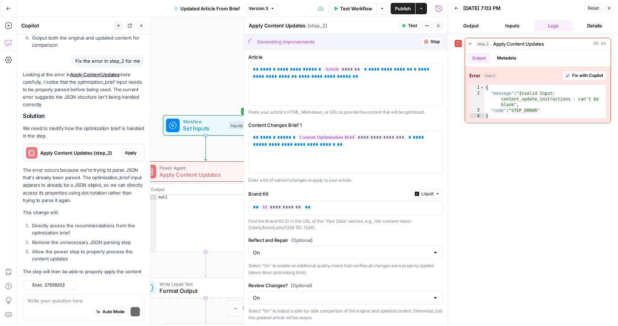
scroll to position [333, 0]
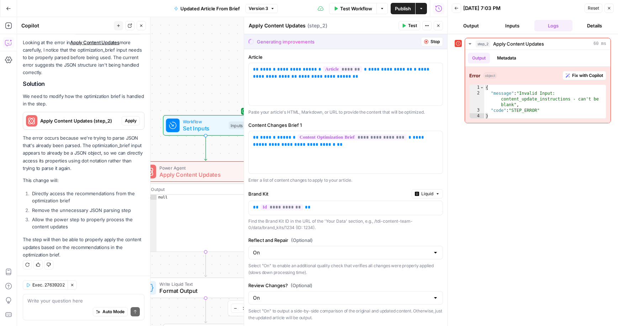
drag, startPoint x: 609, startPoint y: 7, endPoint x: 466, endPoint y: 52, distance: 149.6
click at [609, 7] on icon "button" at bounding box center [609, 8] width 4 height 4
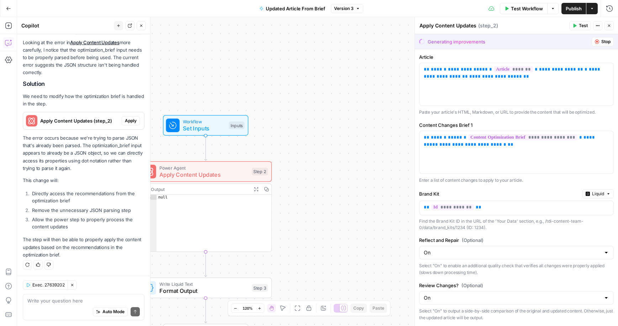
click at [7, 10] on icon "button" at bounding box center [8, 8] width 5 height 5
